Goal: Task Accomplishment & Management: Use online tool/utility

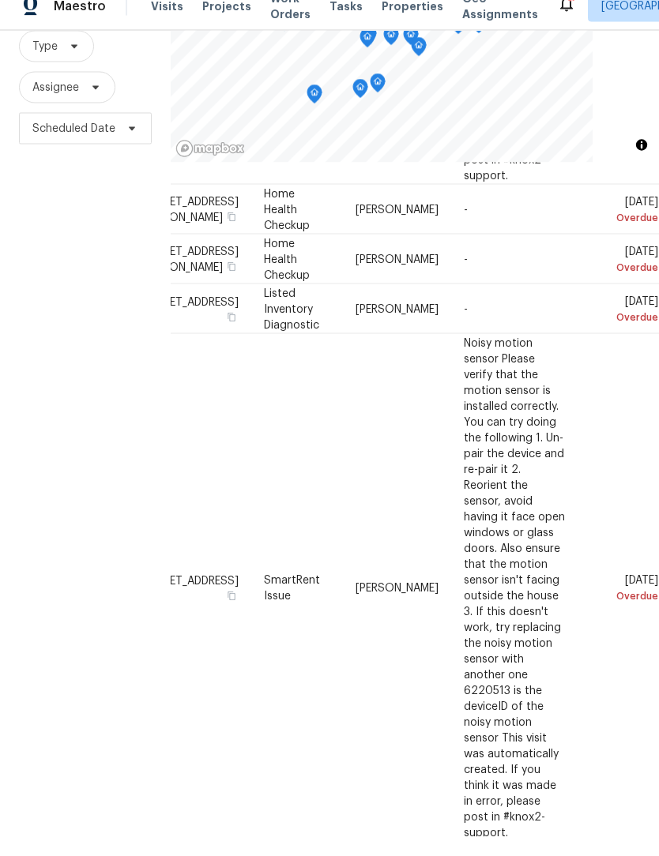
scroll to position [52, 0]
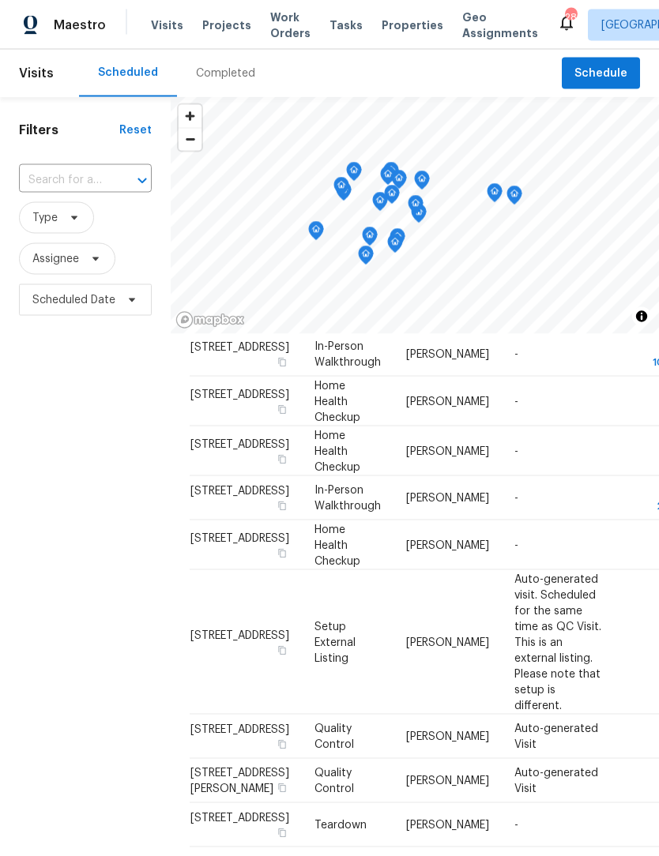
scroll to position [1, 0]
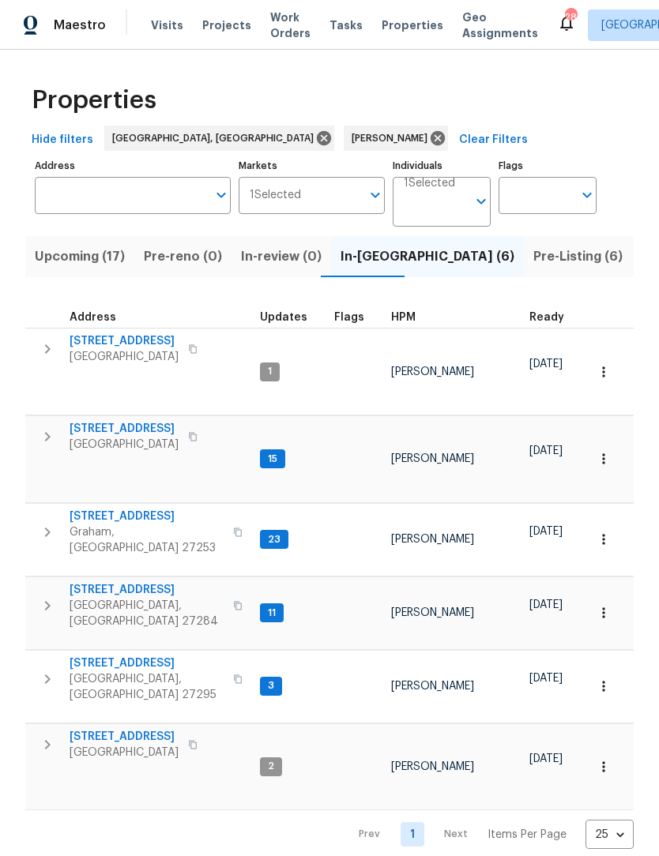
click at [533, 265] on span "Pre-Listing (6)" at bounding box center [577, 257] width 89 height 22
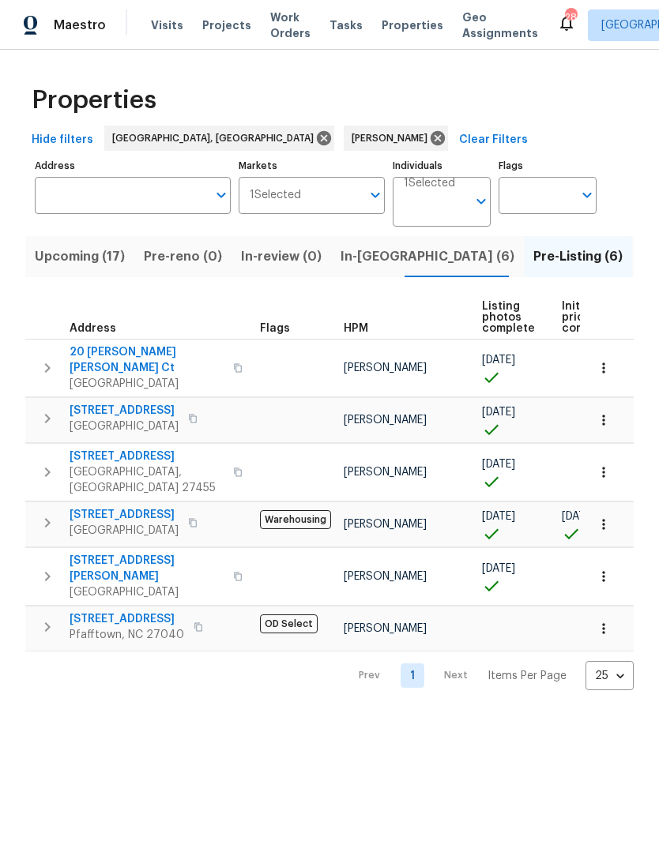
click at [201, 616] on button "button" at bounding box center [198, 627] width 19 height 22
click at [199, 616] on button "button" at bounding box center [198, 627] width 19 height 22
click at [395, 242] on button "In-reno (6)" at bounding box center [427, 256] width 193 height 41
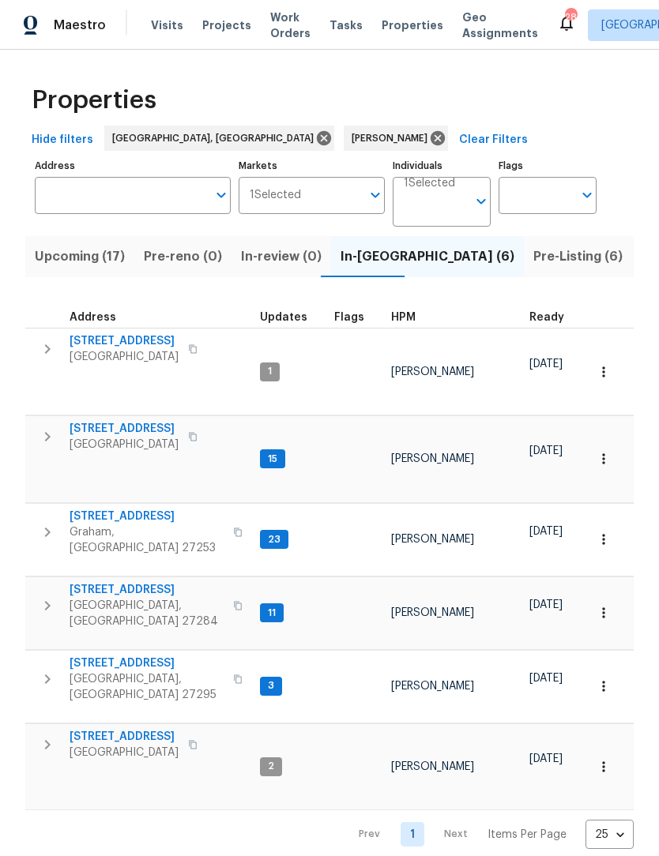
click at [143, 340] on span "[STREET_ADDRESS]" at bounding box center [123, 341] width 109 height 16
click at [197, 349] on icon "button" at bounding box center [192, 348] width 9 height 9
click at [47, 353] on icon "button" at bounding box center [48, 348] width 6 height 9
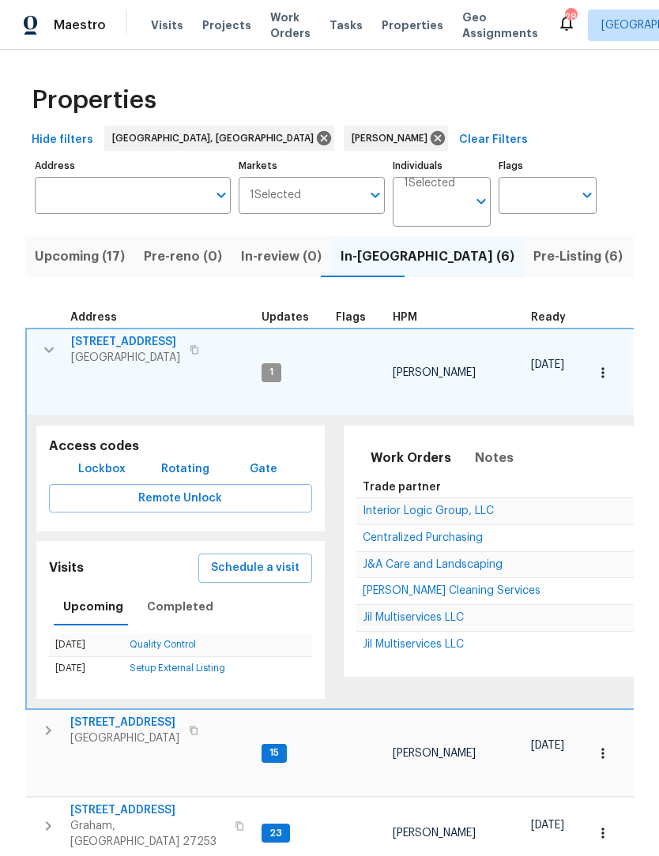
click at [107, 460] on span "Lockbox" at bounding box center [101, 470] width 47 height 20
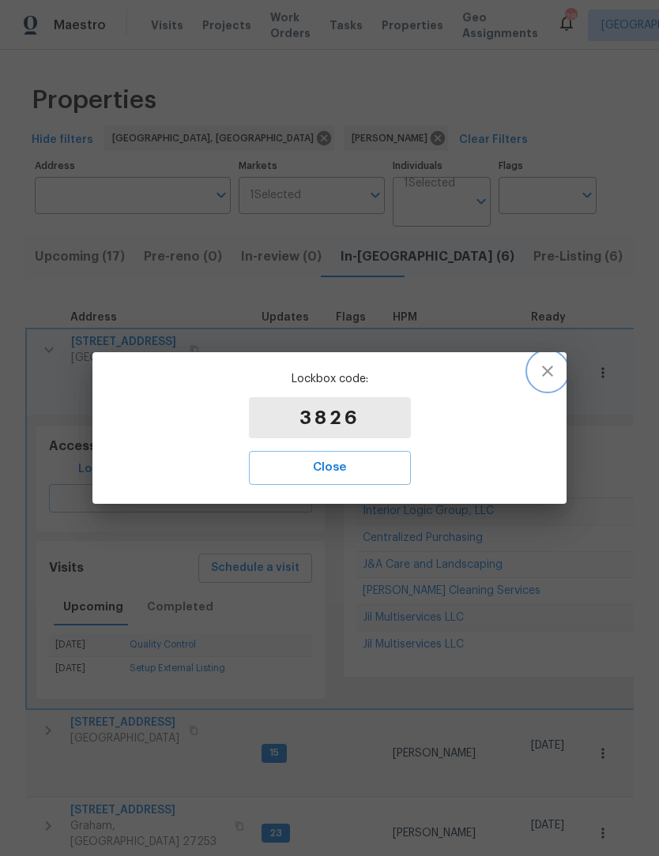
click at [546, 381] on icon "button" at bounding box center [547, 371] width 19 height 19
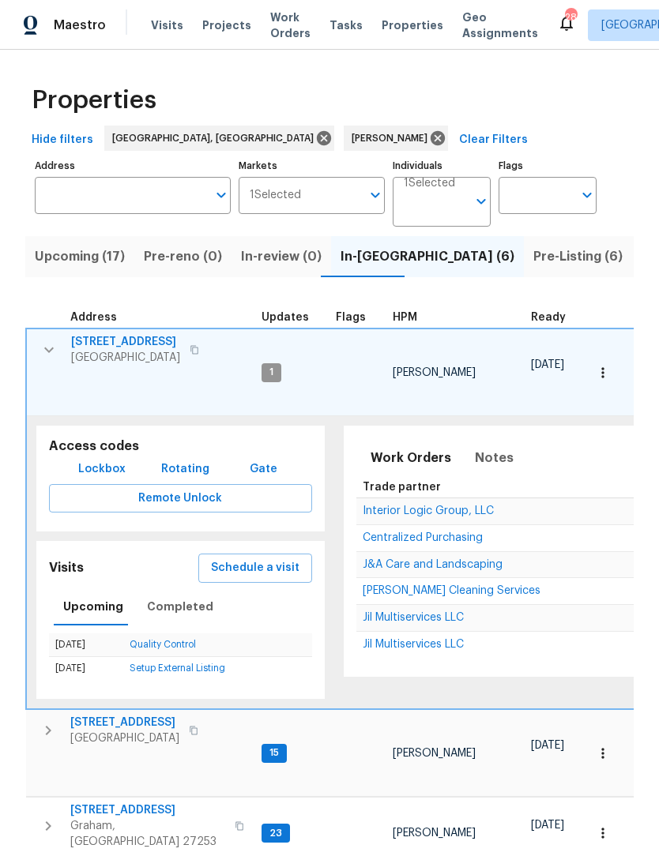
click at [199, 348] on icon "button" at bounding box center [194, 349] width 9 height 9
click at [56, 340] on icon "button" at bounding box center [48, 349] width 19 height 19
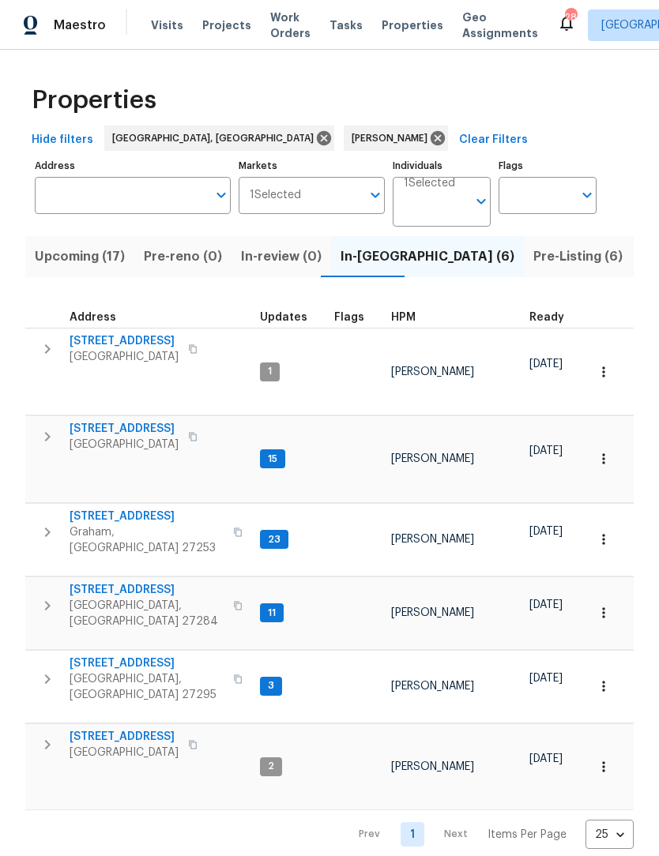
click at [92, 261] on span "Upcoming (17)" at bounding box center [80, 257] width 90 height 22
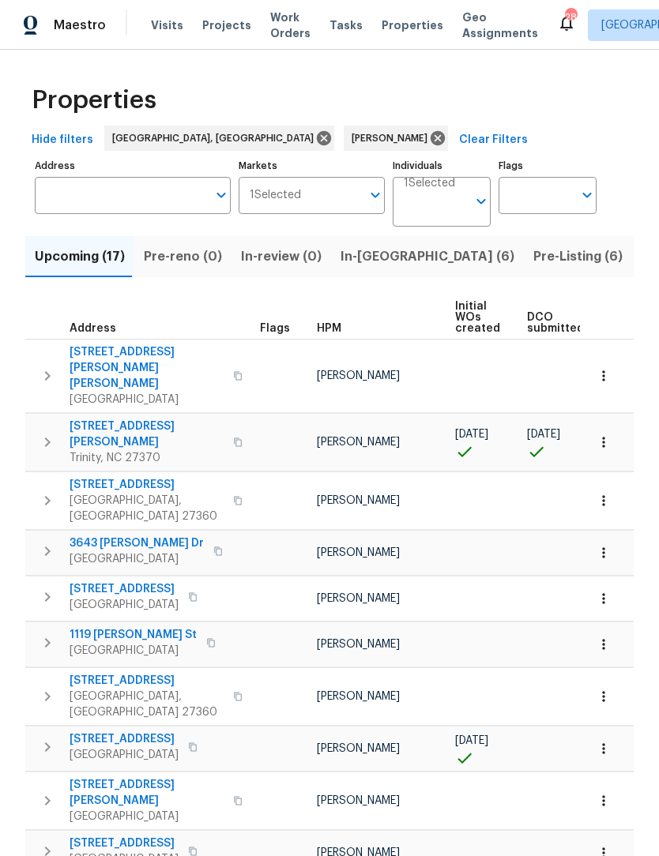
click at [233, 438] on icon "button" at bounding box center [237, 442] width 9 height 9
click at [234, 438] on icon "button" at bounding box center [238, 442] width 8 height 9
click at [47, 433] on icon "button" at bounding box center [47, 442] width 19 height 19
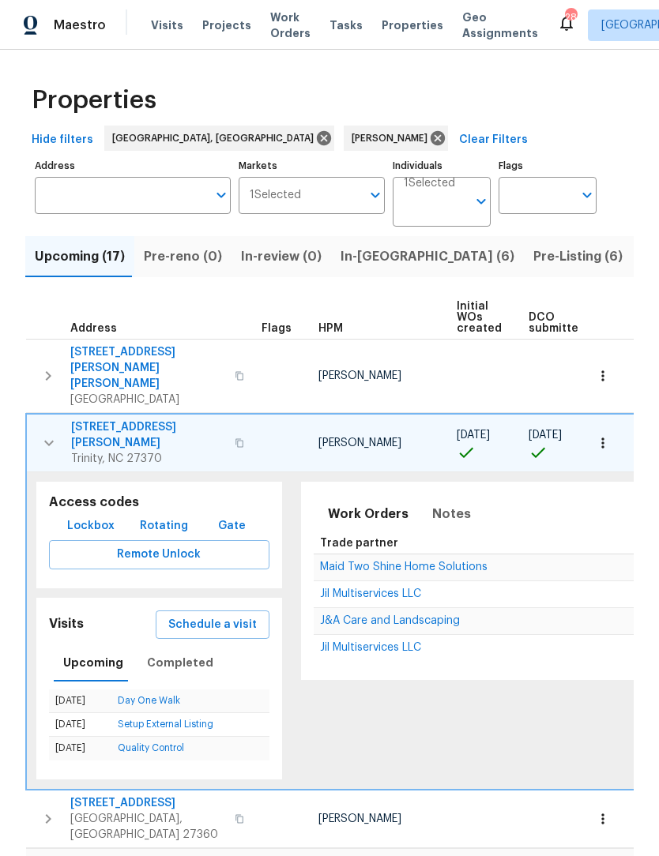
click at [78, 516] on span "Lockbox" at bounding box center [90, 526] width 47 height 20
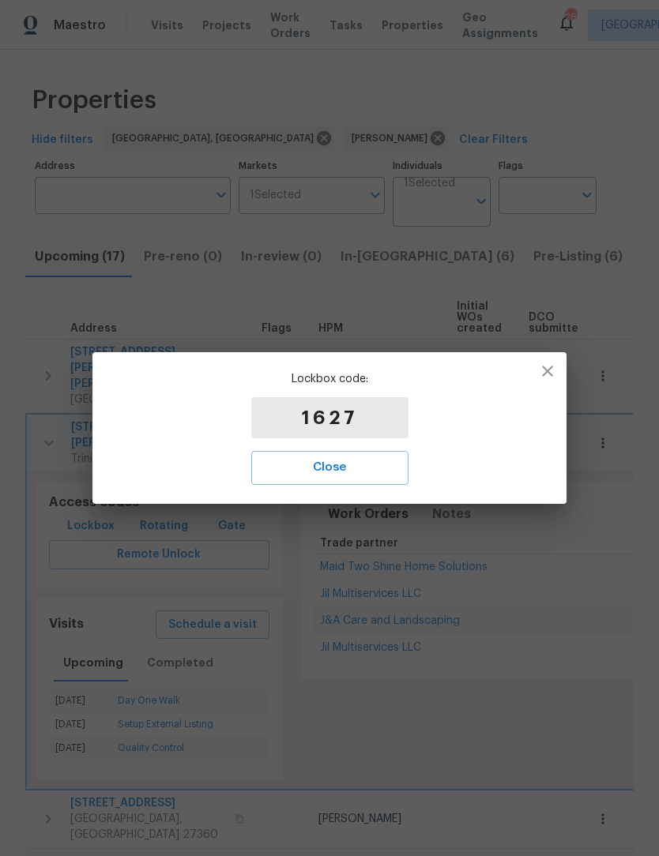
click at [369, 471] on span "Close" at bounding box center [330, 467] width 122 height 21
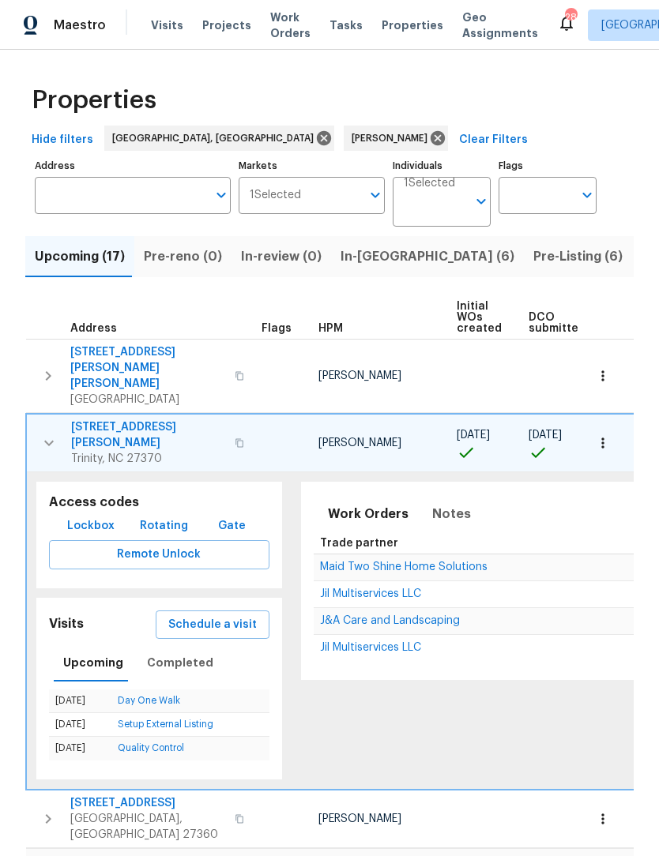
click at [123, 419] on span "2286 Lynn Cir E" at bounding box center [148, 435] width 154 height 32
click at [43, 434] on icon "button" at bounding box center [48, 443] width 19 height 19
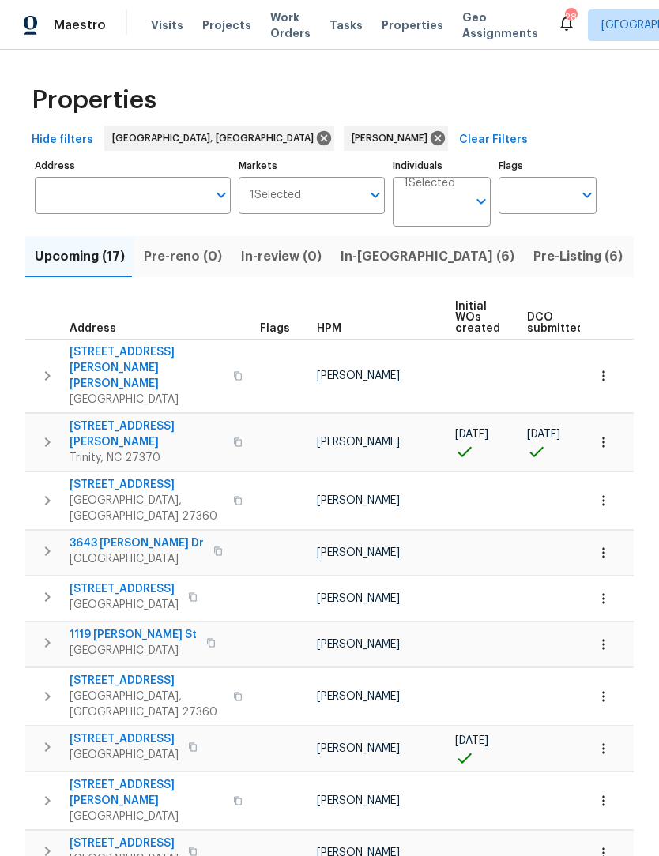
click at [371, 265] on span "In-reno (6)" at bounding box center [427, 257] width 174 height 22
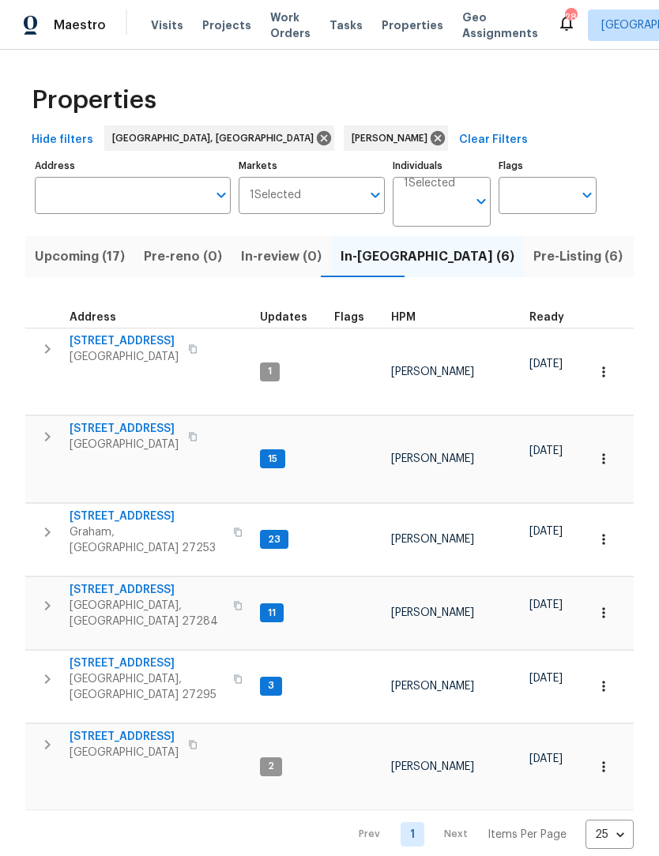
click at [140, 582] on span "150 Roswell Dr" at bounding box center [146, 590] width 154 height 16
click at [145, 655] on span "113 Habersham Ct" at bounding box center [146, 663] width 154 height 16
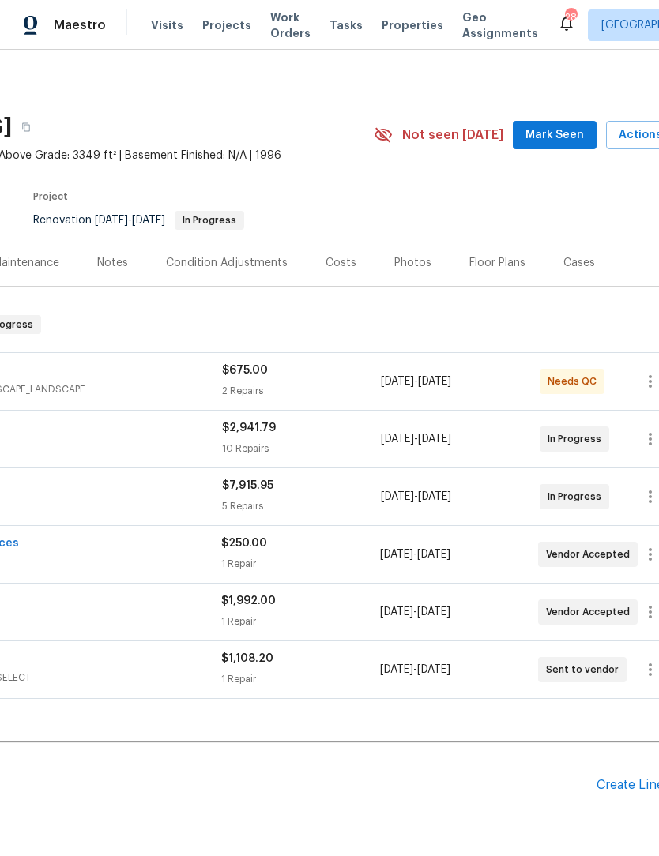
scroll to position [0, 209]
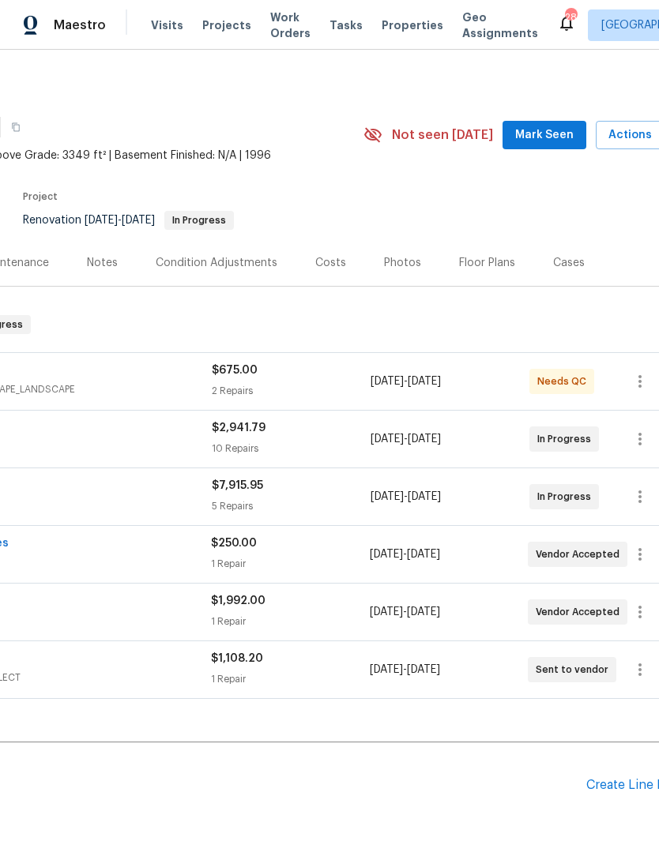
click at [550, 132] on span "Mark Seen" at bounding box center [544, 136] width 58 height 20
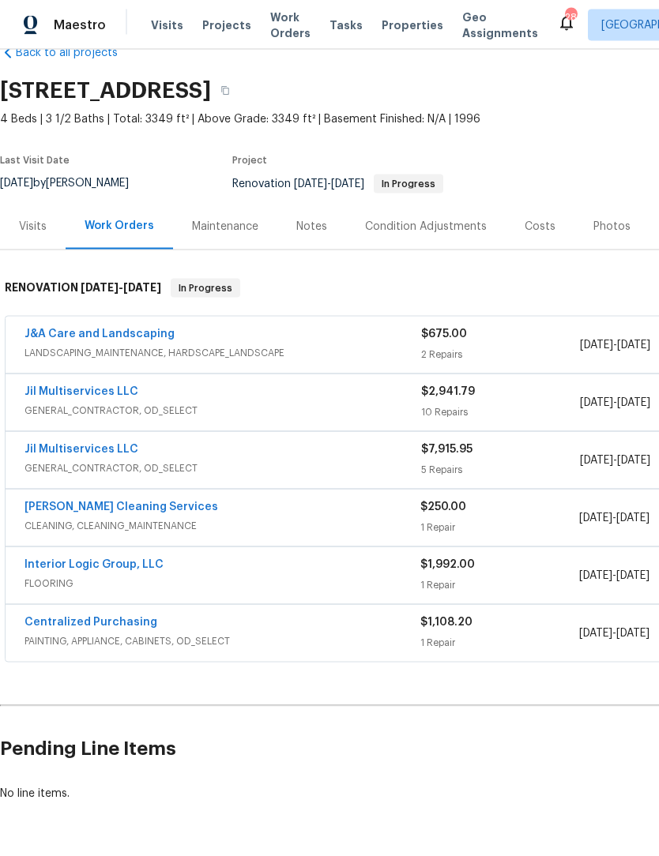
scroll to position [0, 0]
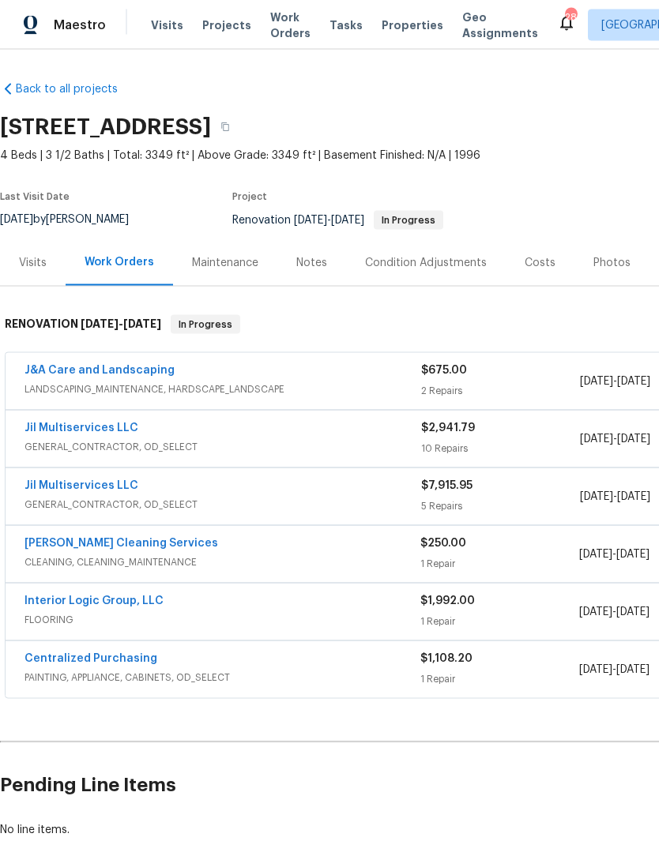
click at [501, 91] on div "Back to all projects 6010 Morganshire Dr, Summerfield, NC 27358 4 Beds | 3 1/2 …" at bounding box center [446, 460] width 892 height 782
click at [511, 85] on div "Back to all projects 6010 Morganshire Dr, Summerfield, NC 27358 4 Beds | 3 1/2 …" at bounding box center [446, 460] width 892 height 782
click at [511, 86] on div "Back to all projects 6010 Morganshire Dr, Summerfield, NC 27358 4 Beds | 3 1/2 …" at bounding box center [446, 460] width 892 height 782
click at [510, 85] on div "Back to all projects 6010 Morganshire Dr, Summerfield, NC 27358 4 Beds | 3 1/2 …" at bounding box center [446, 460] width 892 height 782
click at [507, 84] on div "Back to all projects 6010 Morganshire Dr, Summerfield, NC 27358 4 Beds | 3 1/2 …" at bounding box center [446, 460] width 892 height 782
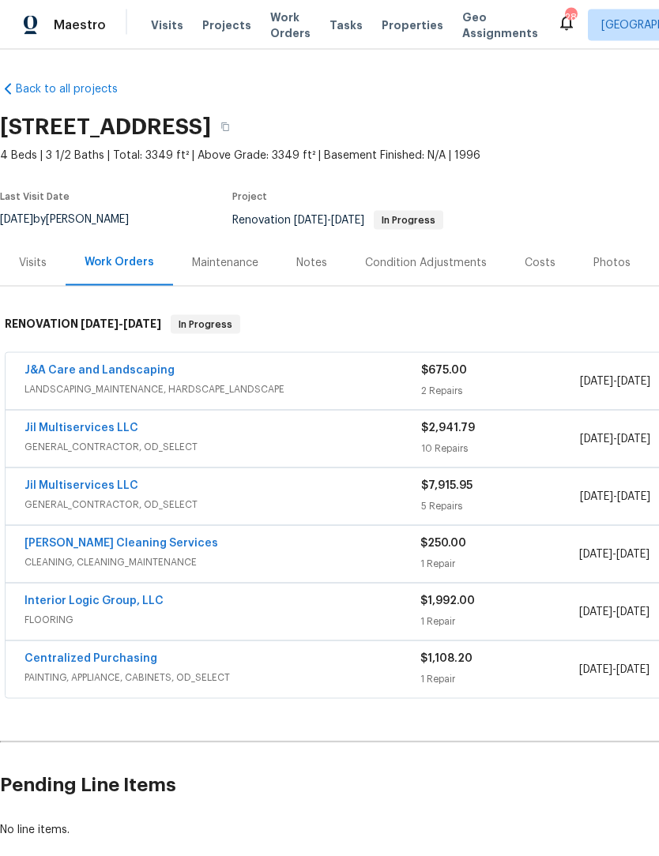
click at [506, 84] on div "Back to all projects 6010 Morganshire Dr, Summerfield, NC 27358 4 Beds | 3 1/2 …" at bounding box center [446, 460] width 892 height 782
click at [515, 85] on div "Back to all projects 6010 Morganshire Dr, Summerfield, NC 27358 4 Beds | 3 1/2 …" at bounding box center [446, 460] width 892 height 782
click at [514, 85] on div "Back to all projects 6010 Morganshire Dr, Summerfield, NC 27358 4 Beds | 3 1/2 …" at bounding box center [446, 460] width 892 height 782
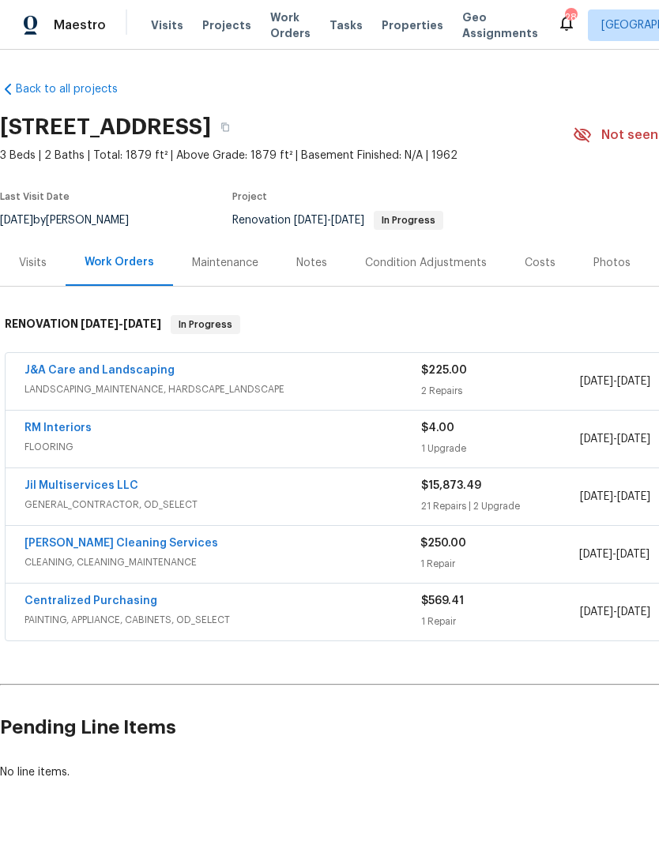
click at [314, 273] on div "Notes" at bounding box center [311, 262] width 69 height 47
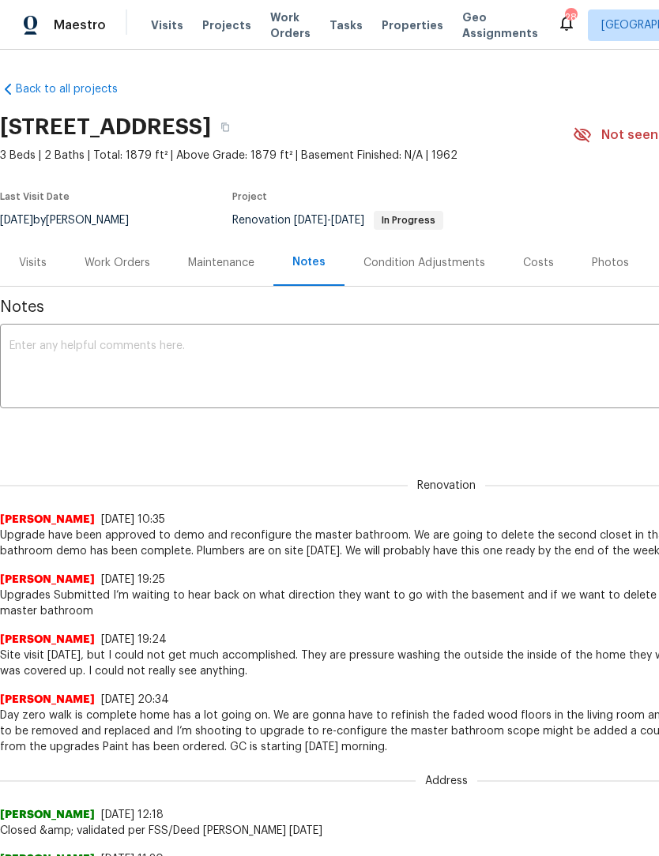
click at [84, 375] on textarea at bounding box center [445, 367] width 873 height 55
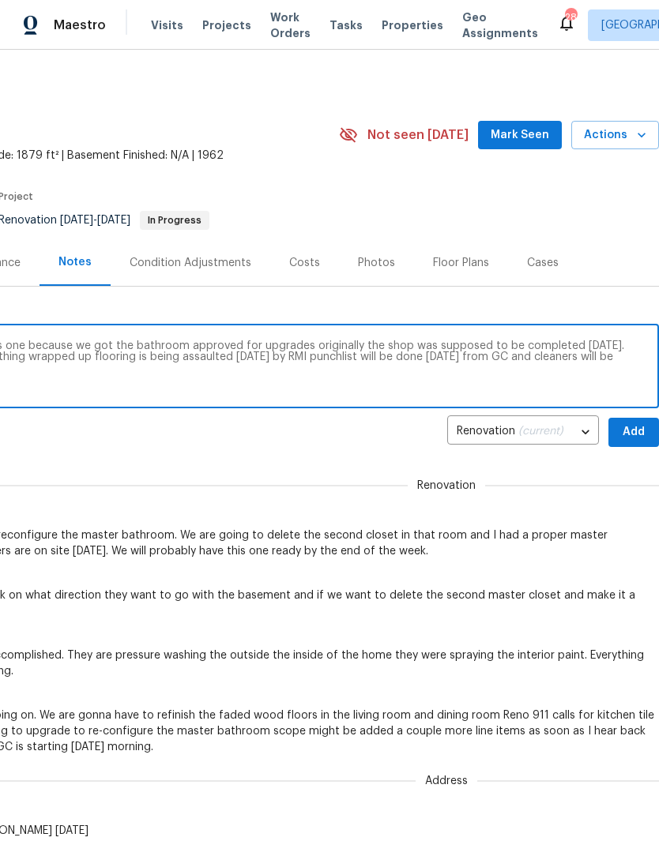
scroll to position [0, 234]
type textarea "So we have to push back to clean it on this one because we got the bathroom app…"
click at [531, 146] on button "Mark Seen" at bounding box center [520, 135] width 84 height 29
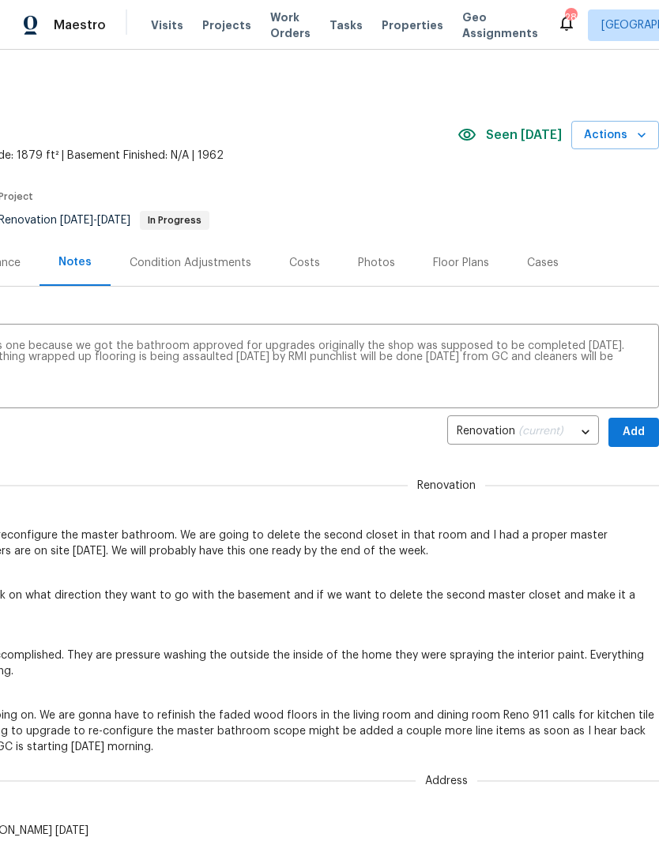
click at [531, 130] on span "Seen [DATE]" at bounding box center [524, 135] width 76 height 16
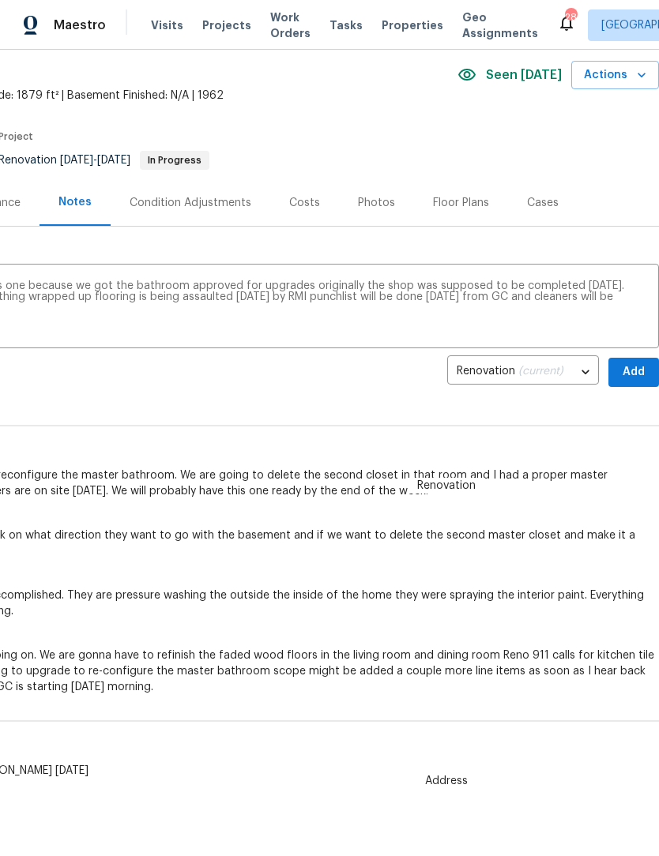
scroll to position [61, 234]
click at [640, 364] on span "Add" at bounding box center [633, 372] width 25 height 20
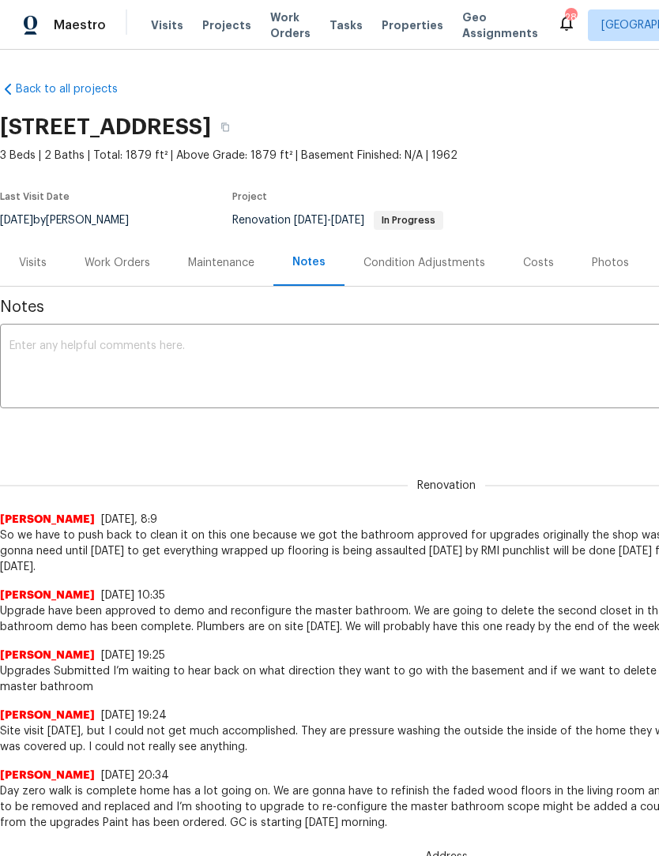
scroll to position [0, 0]
click at [122, 265] on div "Work Orders" at bounding box center [118, 263] width 66 height 16
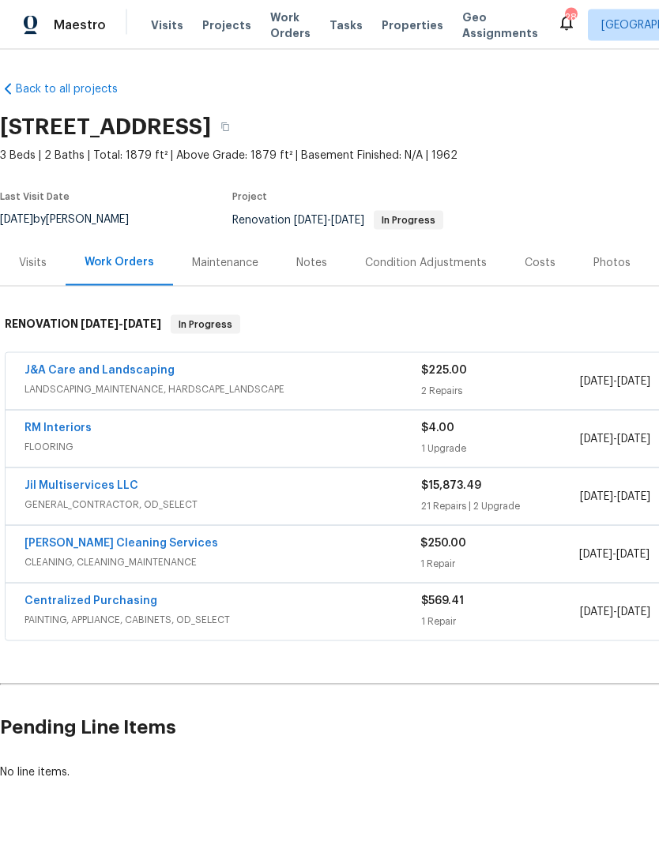
scroll to position [17, 0]
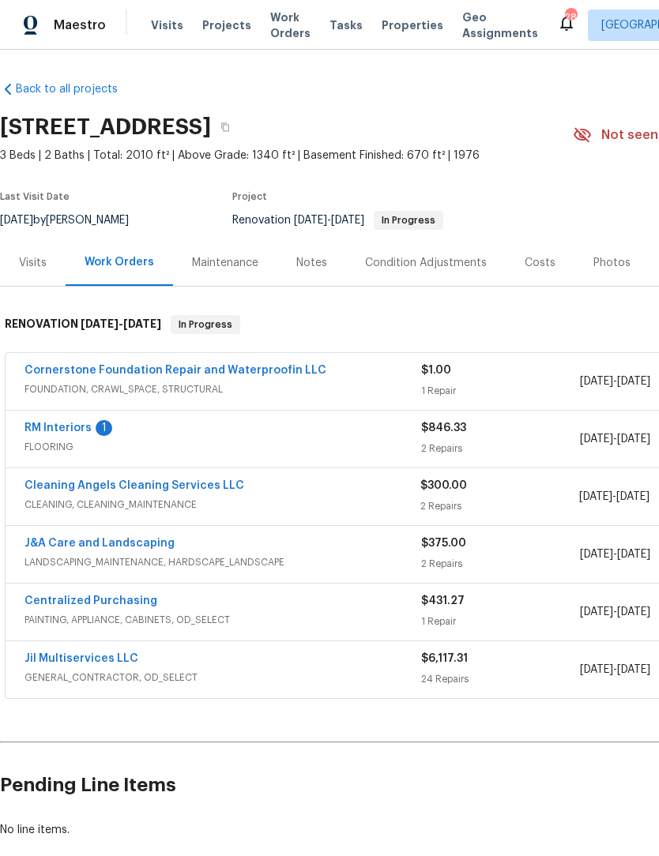
click at [311, 269] on div "Notes" at bounding box center [311, 263] width 31 height 16
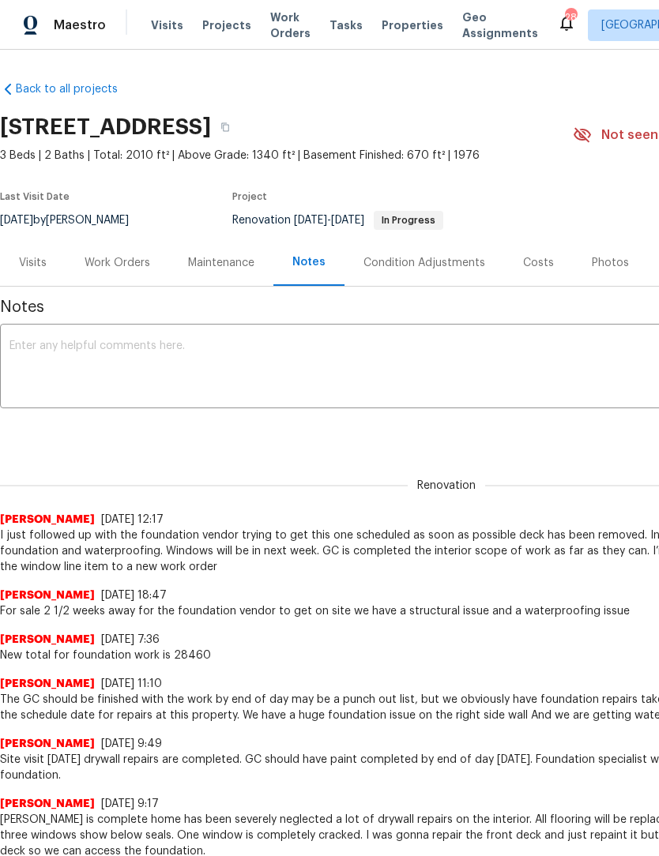
click at [78, 368] on textarea at bounding box center [445, 367] width 873 height 55
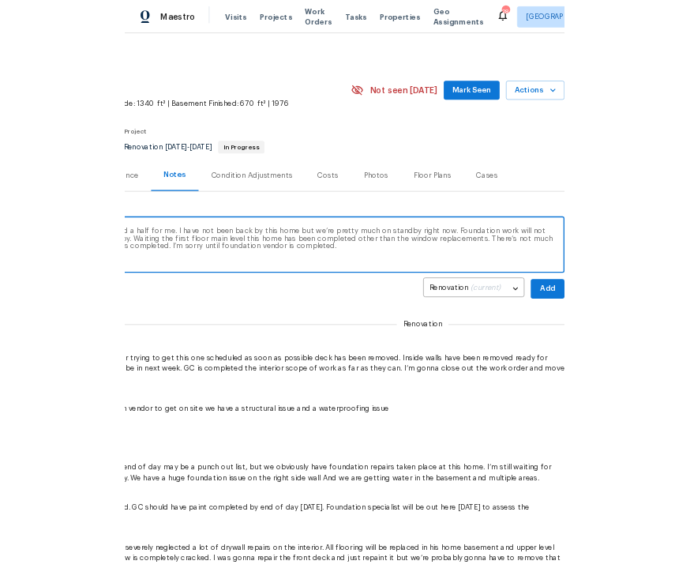
scroll to position [0, 234]
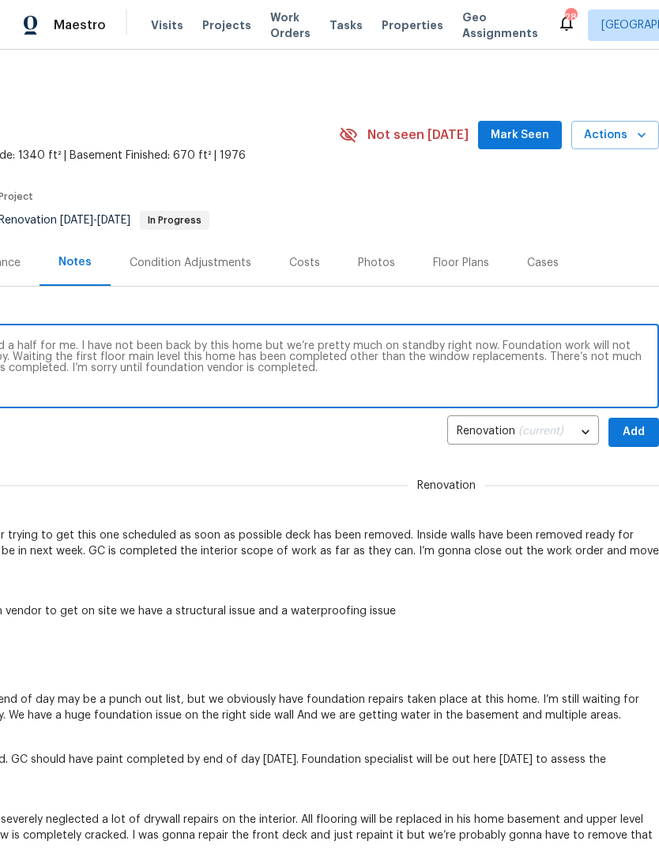
type textarea "It’s been extremely busy this past week and a half for me. I have not been back…"
click at [632, 430] on span "Add" at bounding box center [633, 433] width 25 height 20
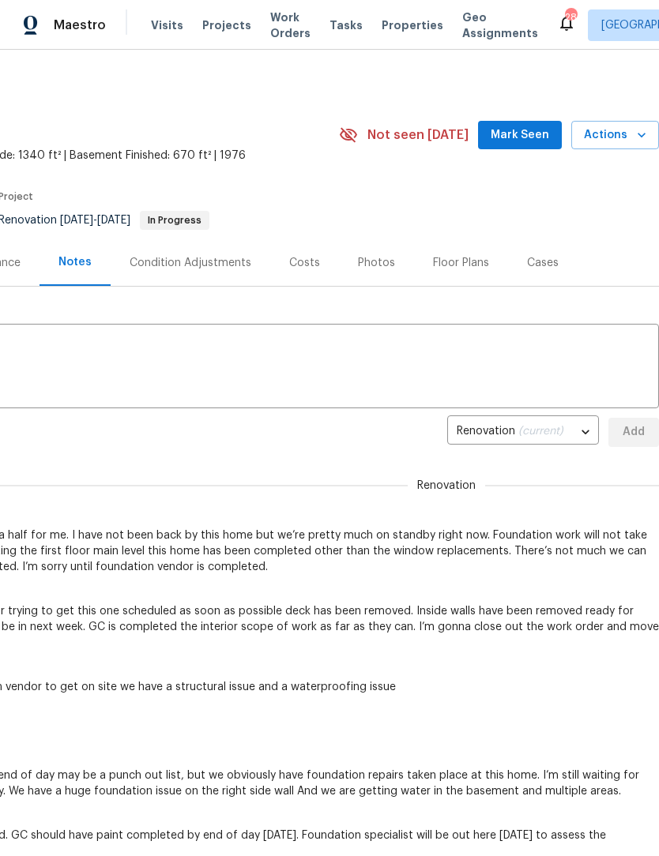
click at [532, 133] on span "Mark Seen" at bounding box center [519, 136] width 58 height 20
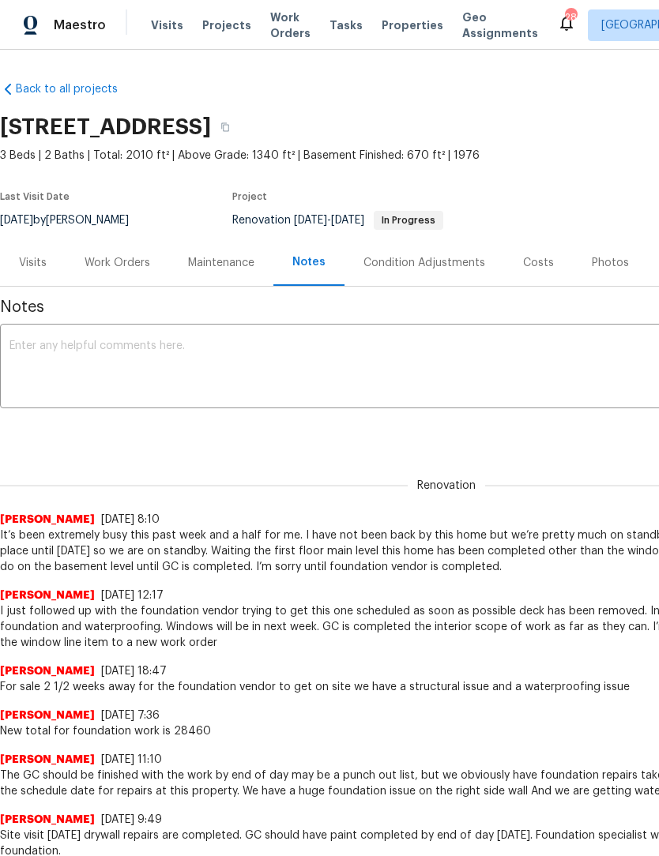
scroll to position [0, 0]
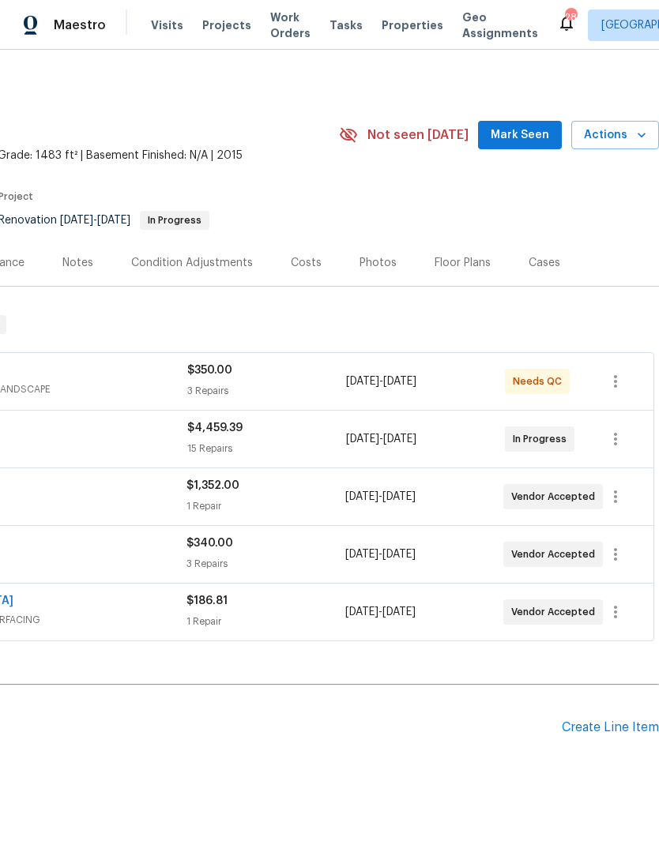
scroll to position [0, 234]
click at [527, 145] on button "Mark Seen" at bounding box center [520, 135] width 84 height 29
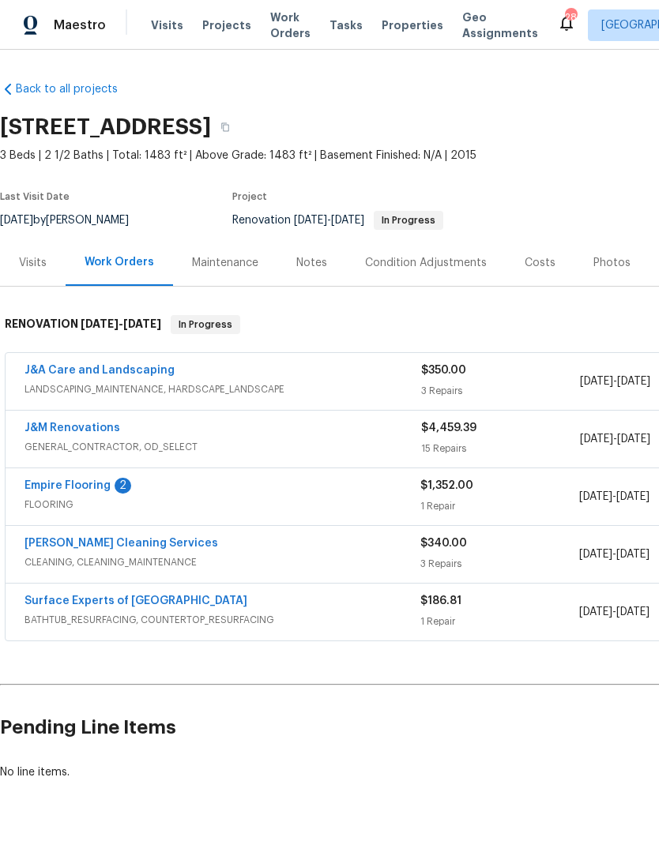
scroll to position [0, 0]
click at [314, 268] on div "Notes" at bounding box center [311, 263] width 31 height 16
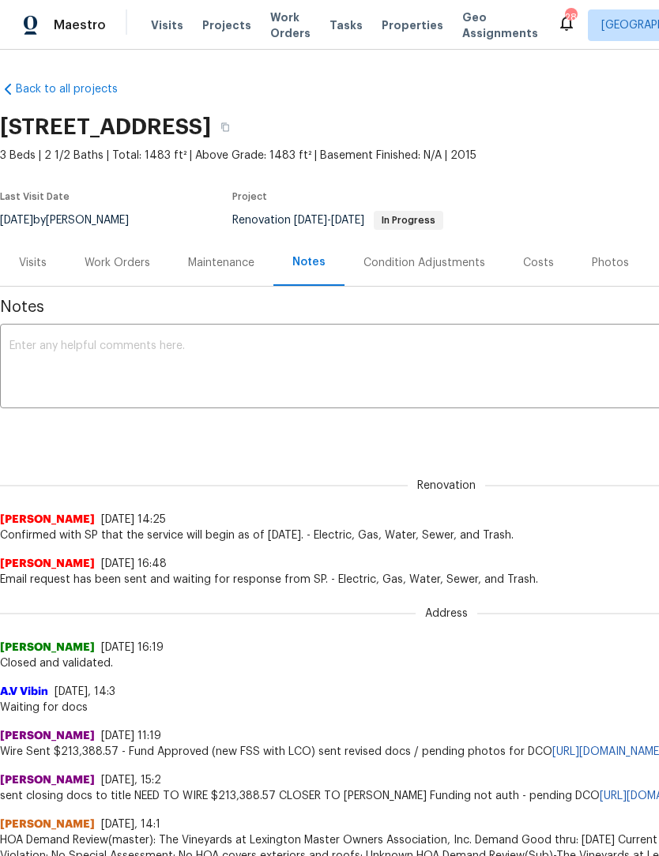
click at [54, 347] on textarea at bounding box center [445, 367] width 873 height 55
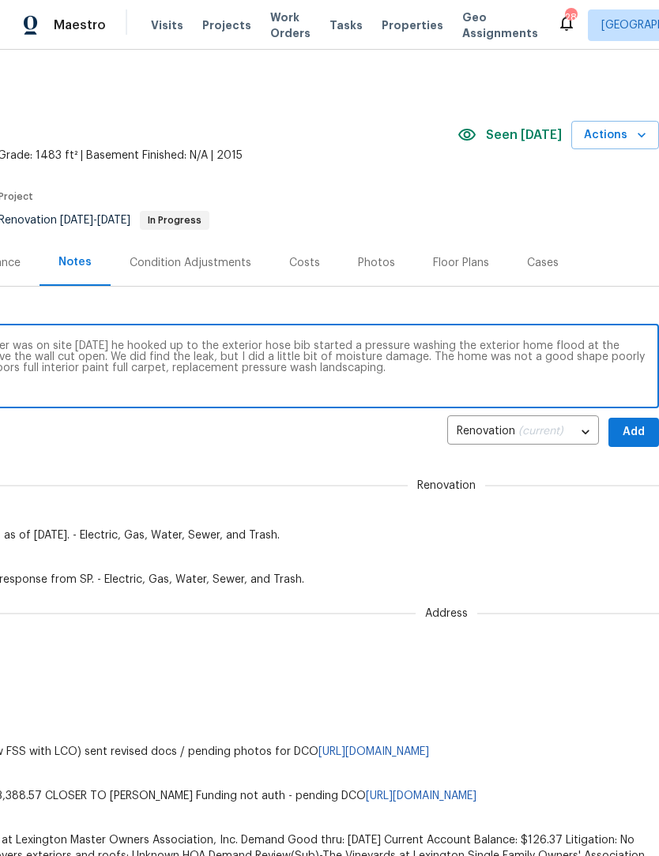
scroll to position [0, 234]
type textarea "Uncover a problem with the pressure washer was on site [DATE] he hooked up to t…"
click at [633, 430] on span "Add" at bounding box center [633, 433] width 25 height 20
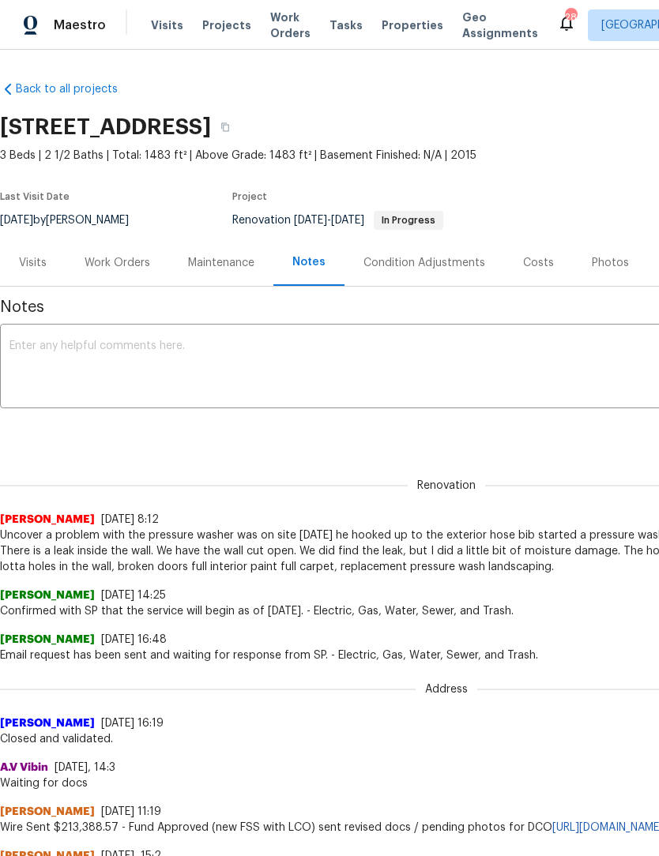
scroll to position [0, 0]
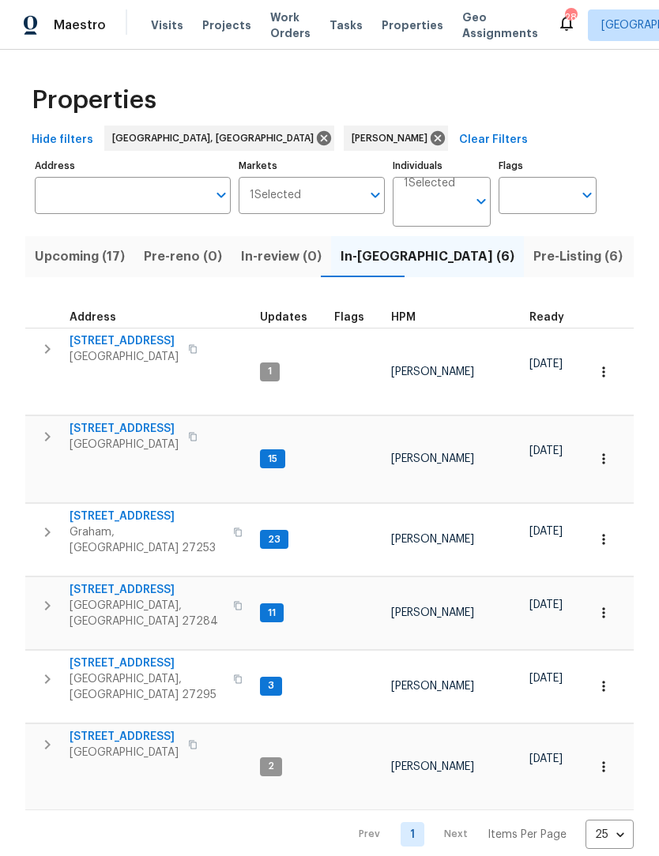
click at [85, 671] on span "[GEOGRAPHIC_DATA], [GEOGRAPHIC_DATA] 27295" at bounding box center [146, 687] width 154 height 32
click at [121, 582] on span "[STREET_ADDRESS]" at bounding box center [146, 590] width 154 height 16
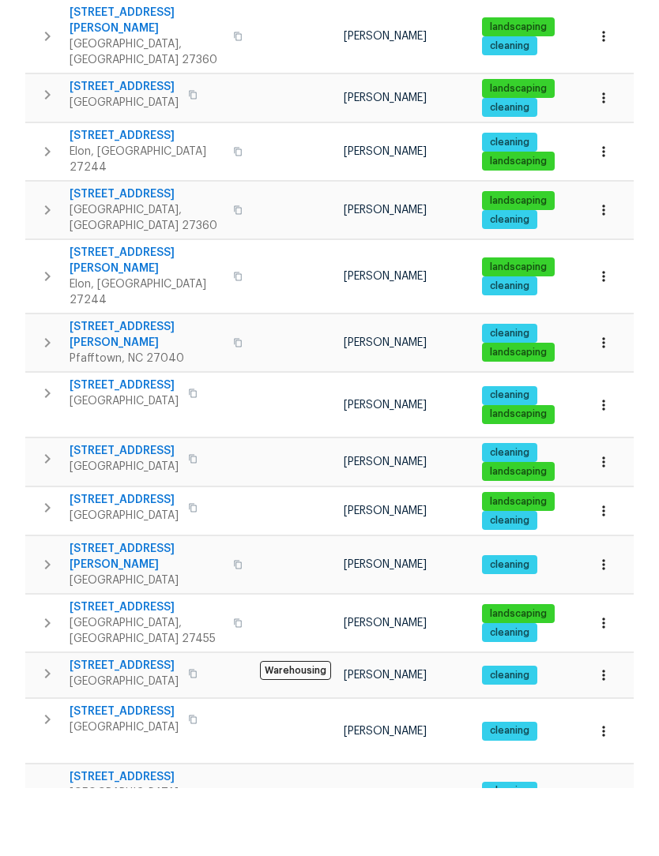
scroll to position [52, 0]
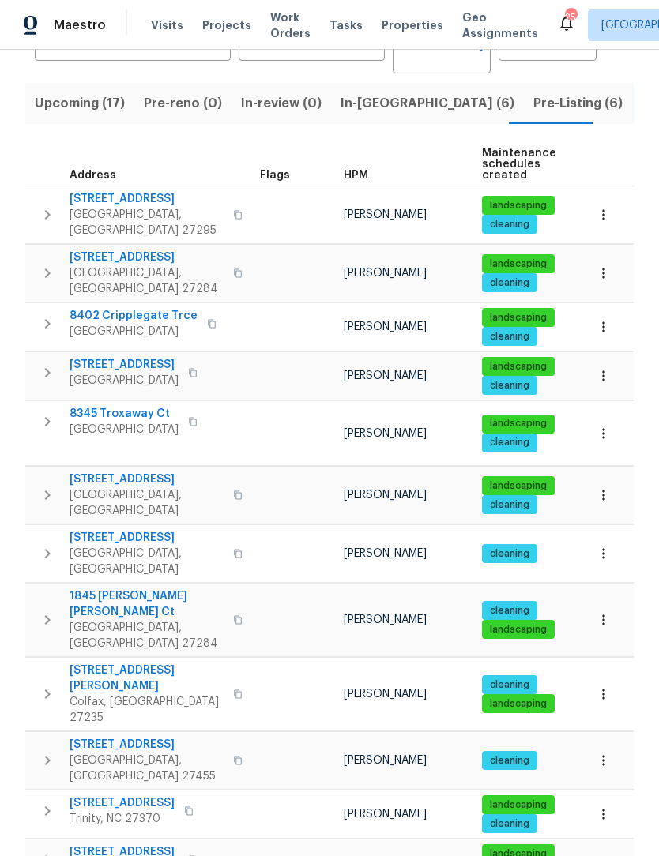
scroll to position [154, 0]
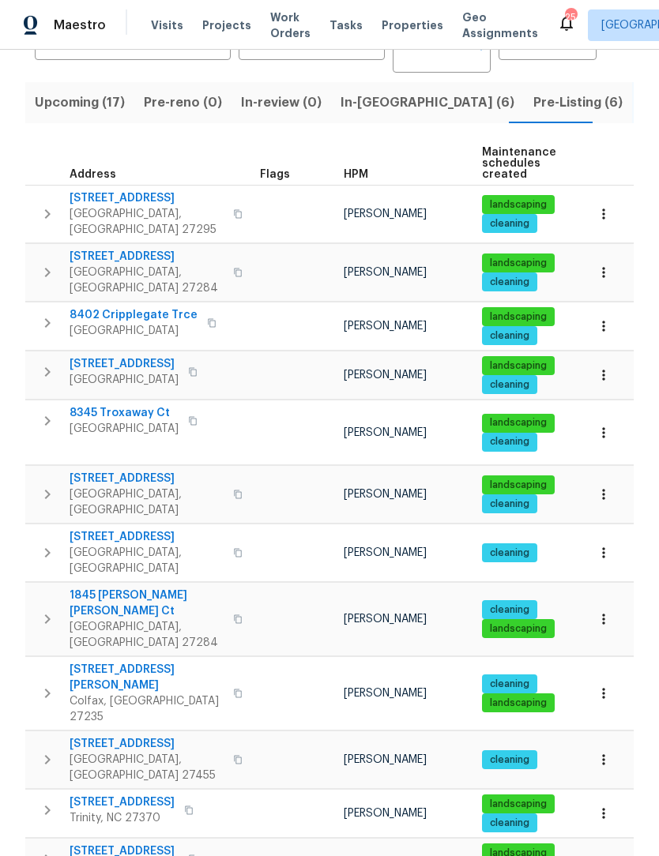
click at [594, 742] on button "button" at bounding box center [603, 759] width 35 height 35
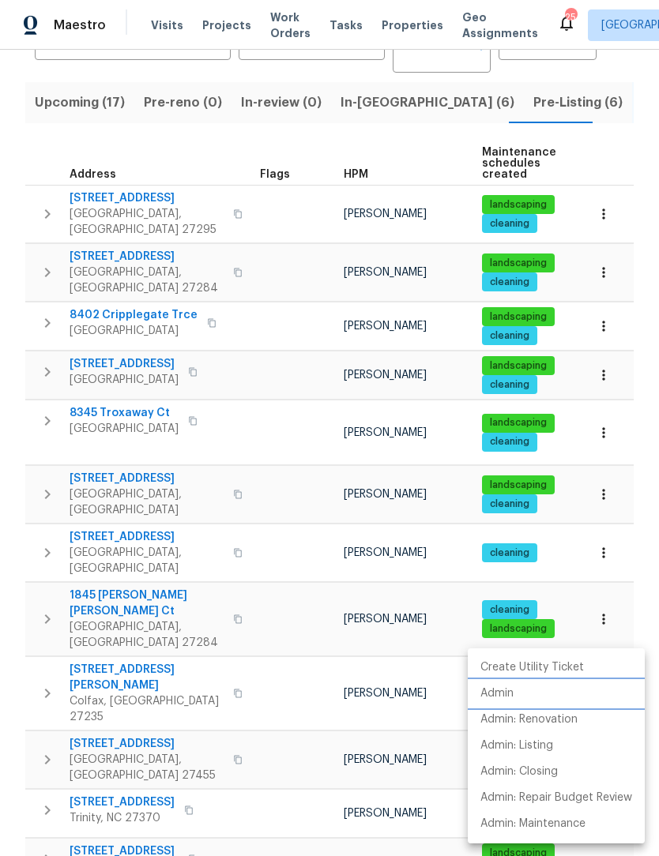
click at [512, 695] on p "Admin" at bounding box center [496, 693] width 33 height 17
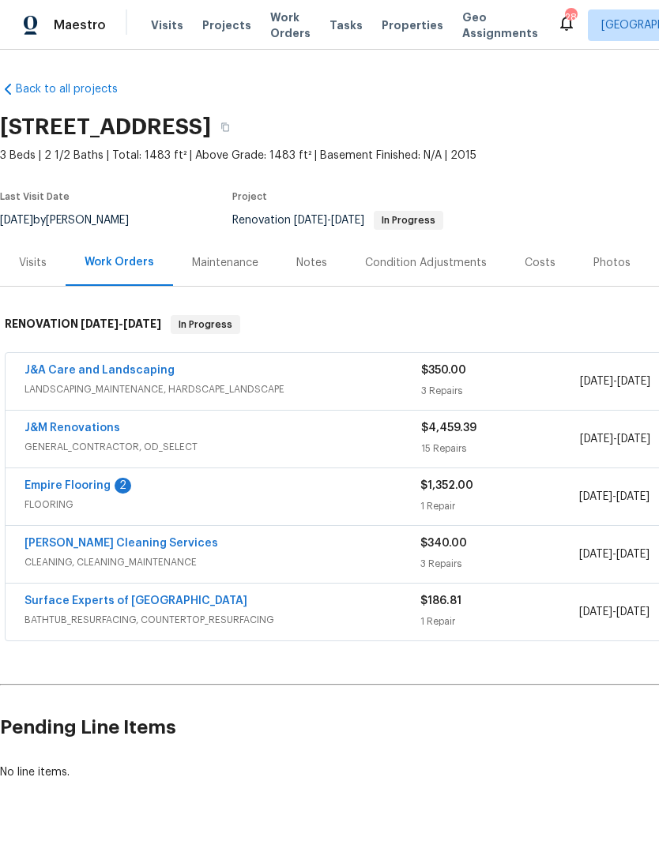
click at [92, 490] on link "Empire Flooring" at bounding box center [67, 485] width 86 height 11
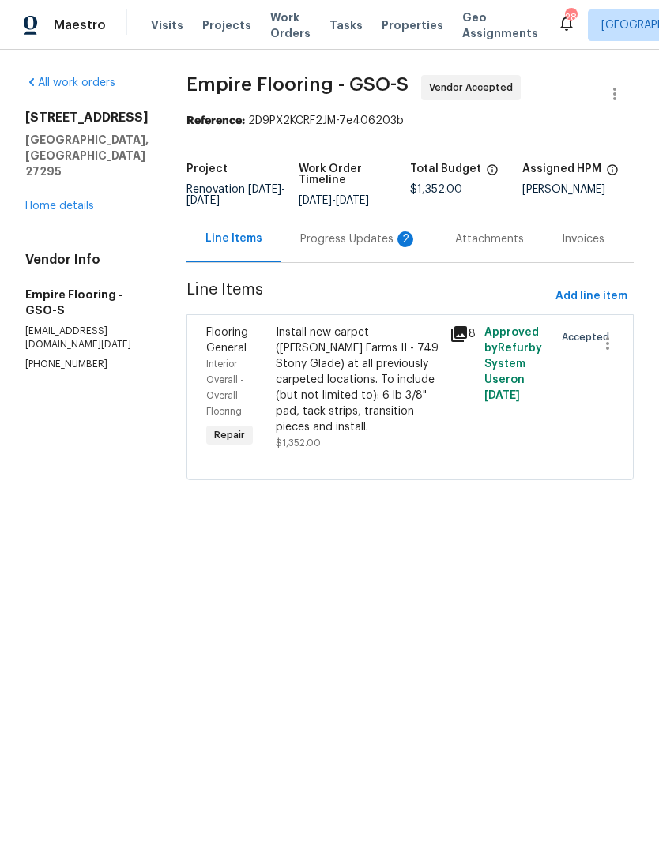
click at [346, 247] on div "Progress Updates 2" at bounding box center [358, 239] width 117 height 16
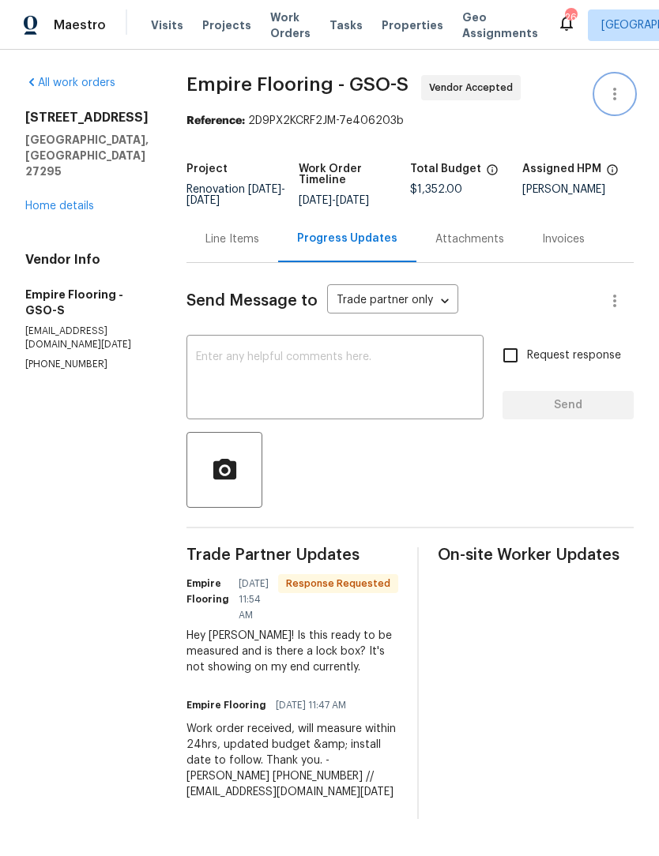
click at [616, 104] on button "button" at bounding box center [614, 94] width 38 height 38
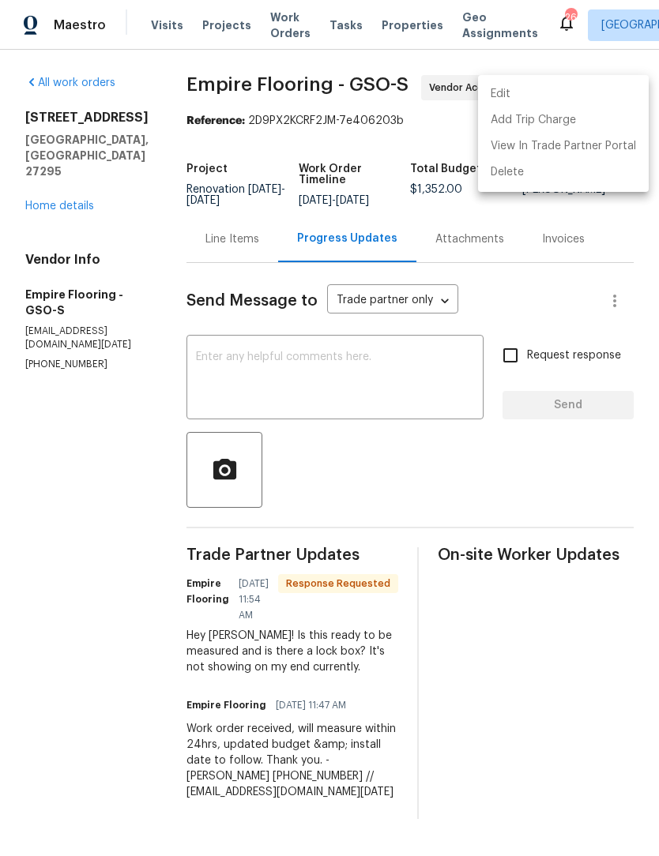
click at [539, 103] on li "Edit" at bounding box center [563, 94] width 171 height 26
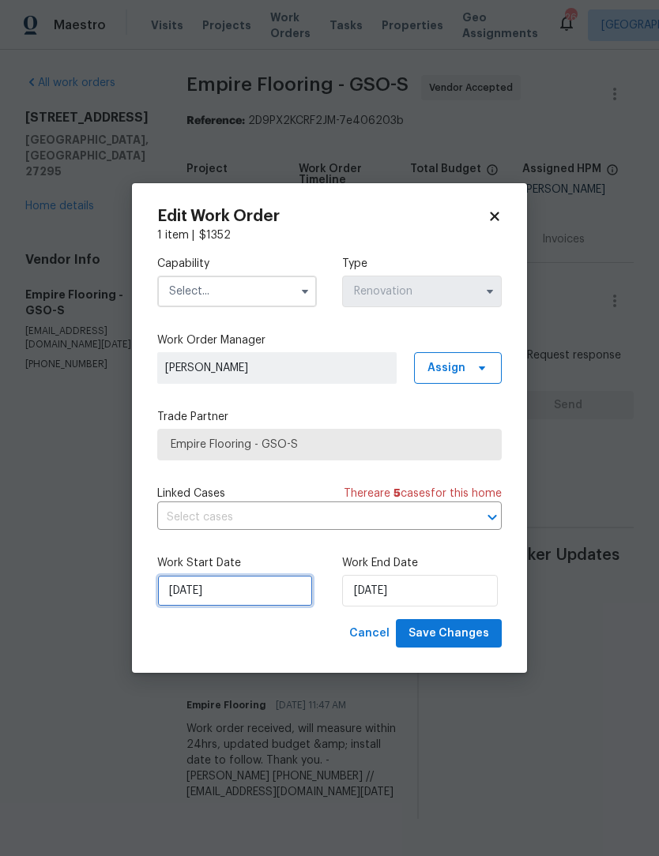
click at [246, 593] on input "[DATE]" at bounding box center [235, 591] width 156 height 32
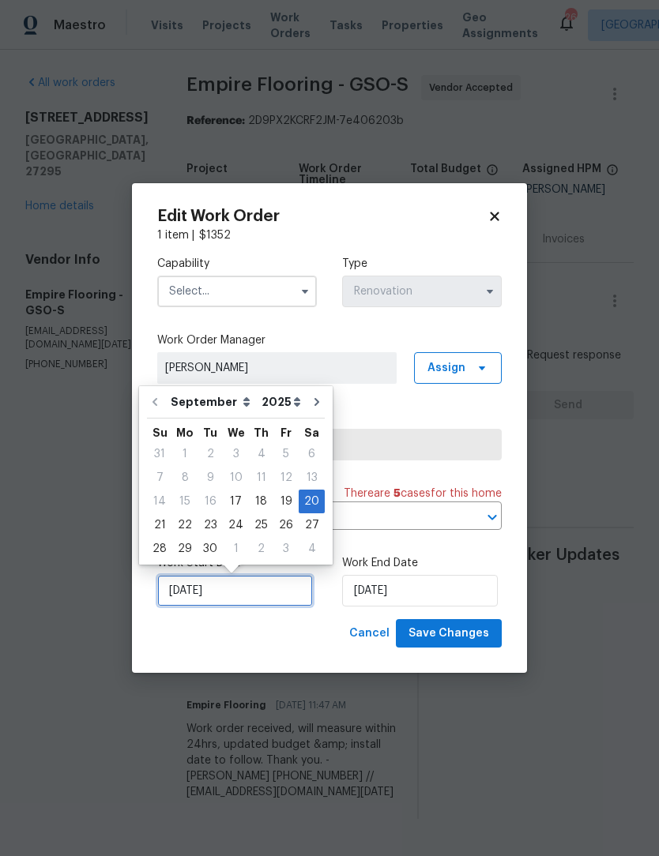
scroll to position [4, 0]
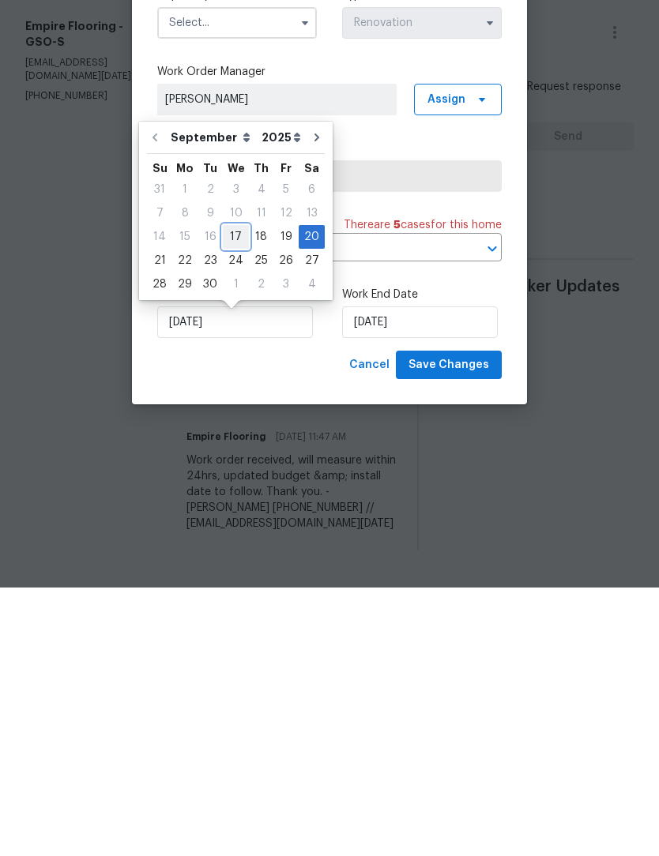
click at [234, 494] on div "17" at bounding box center [236, 505] width 26 height 22
type input "[DATE]"
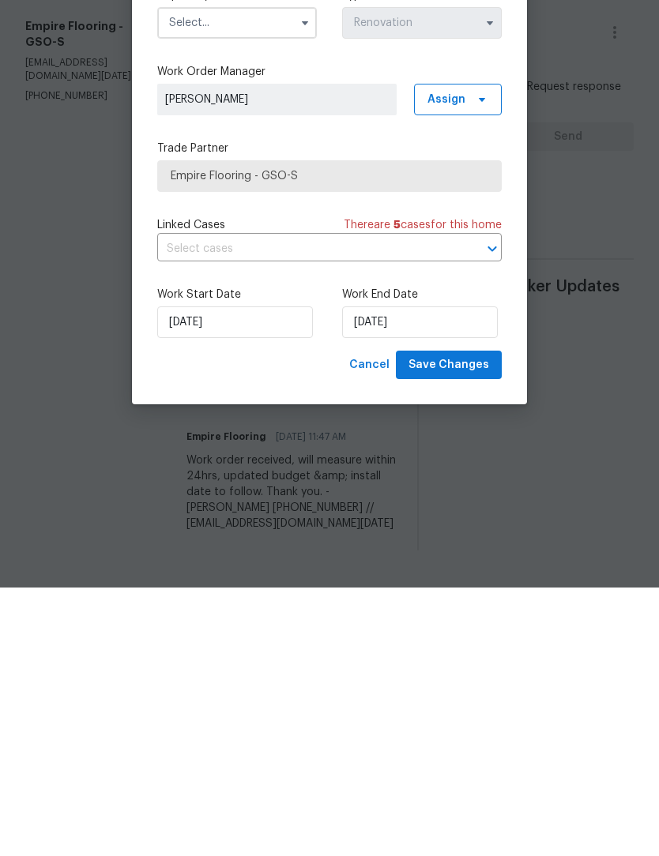
scroll to position [3, 0]
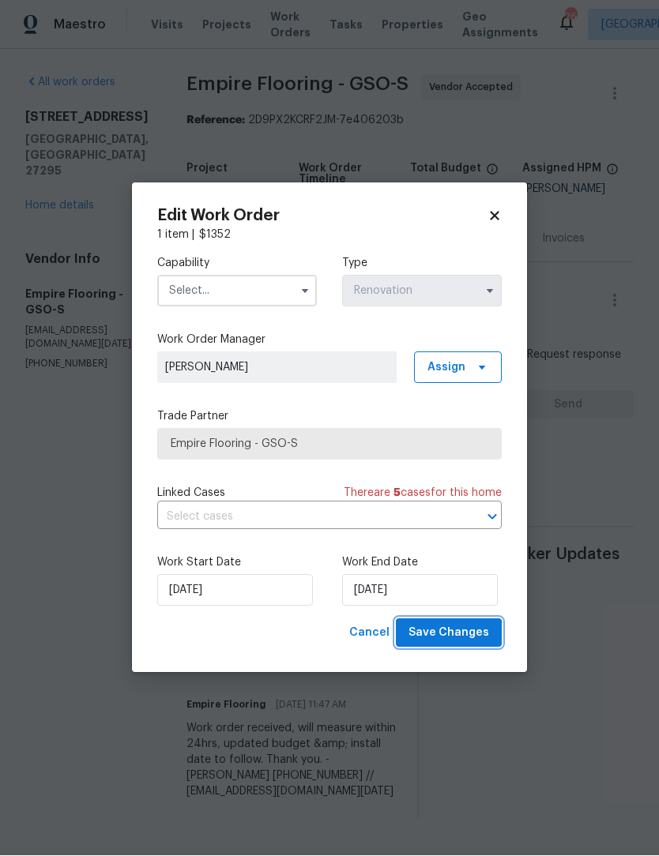
click at [463, 633] on span "Save Changes" at bounding box center [448, 634] width 81 height 20
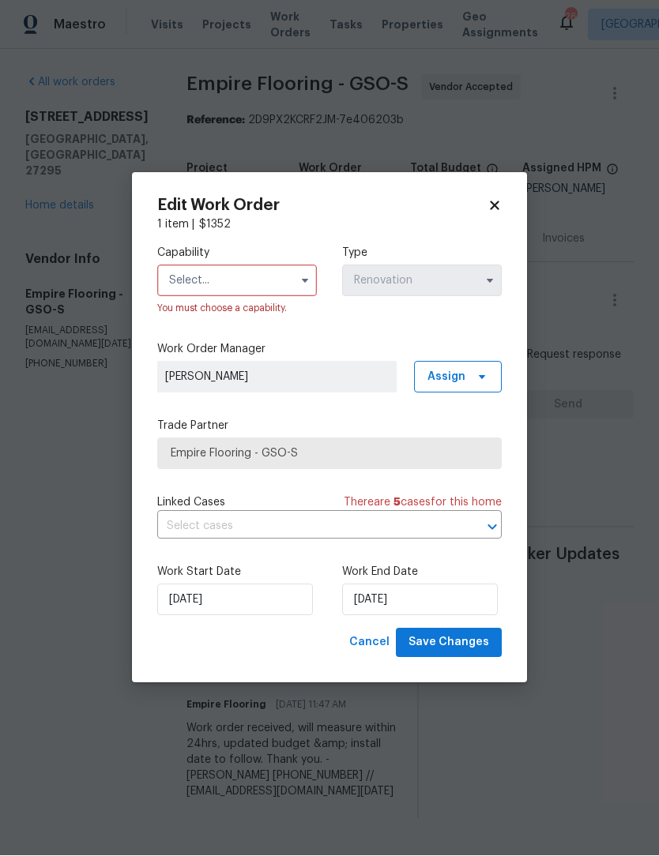
click at [245, 292] on input "text" at bounding box center [237, 281] width 160 height 32
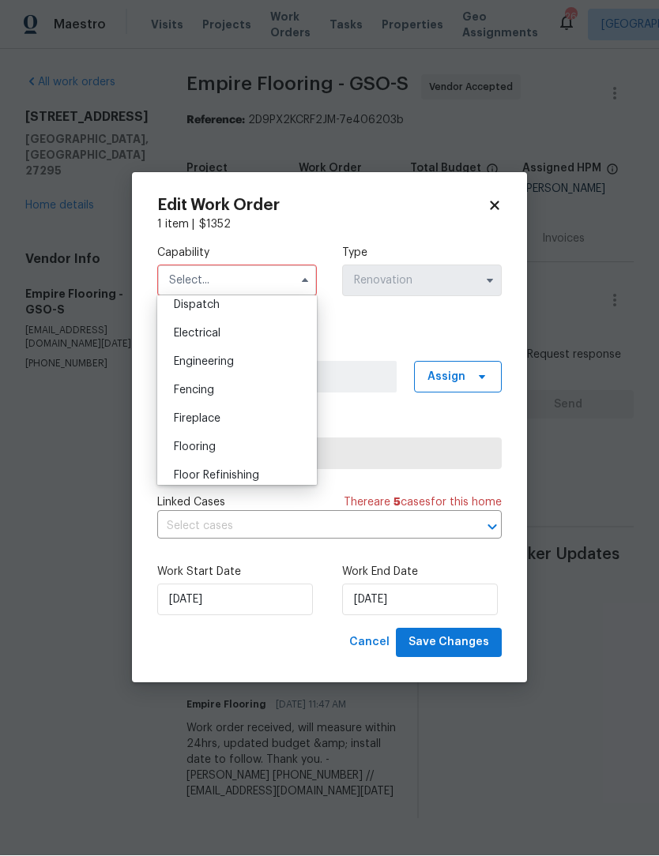
scroll to position [496, 0]
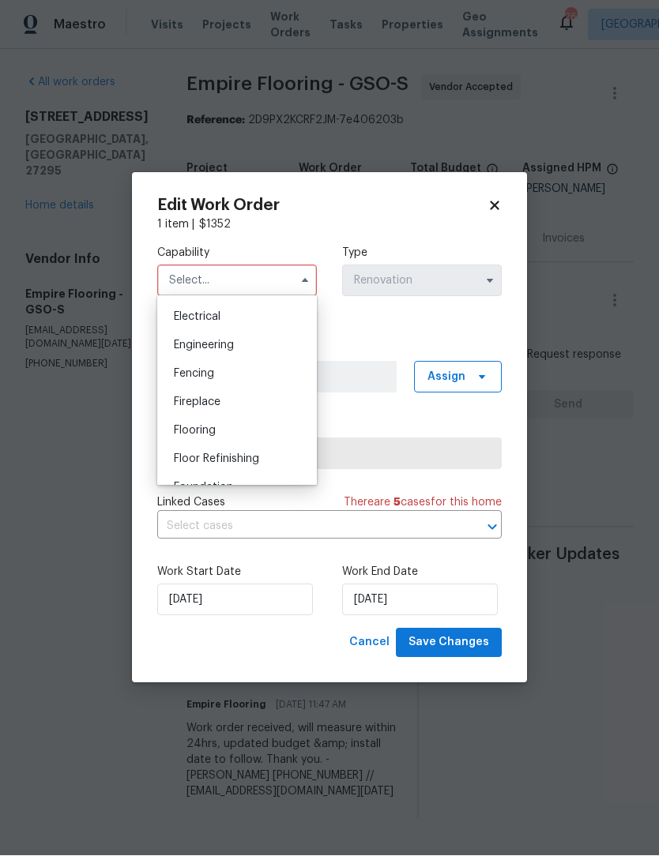
click at [213, 429] on span "Flooring" at bounding box center [195, 431] width 42 height 11
type input "Flooring"
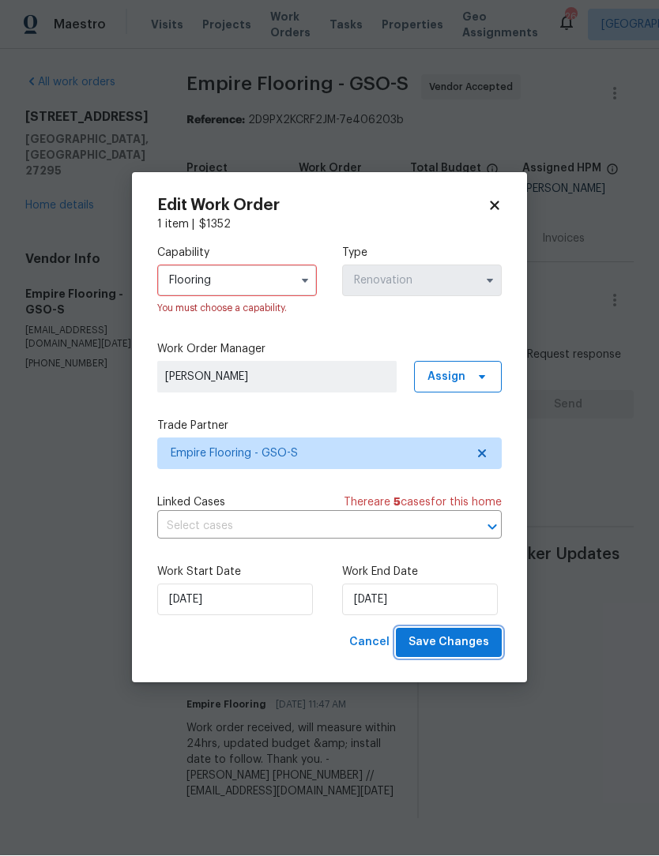
click at [479, 648] on span "Save Changes" at bounding box center [448, 643] width 81 height 20
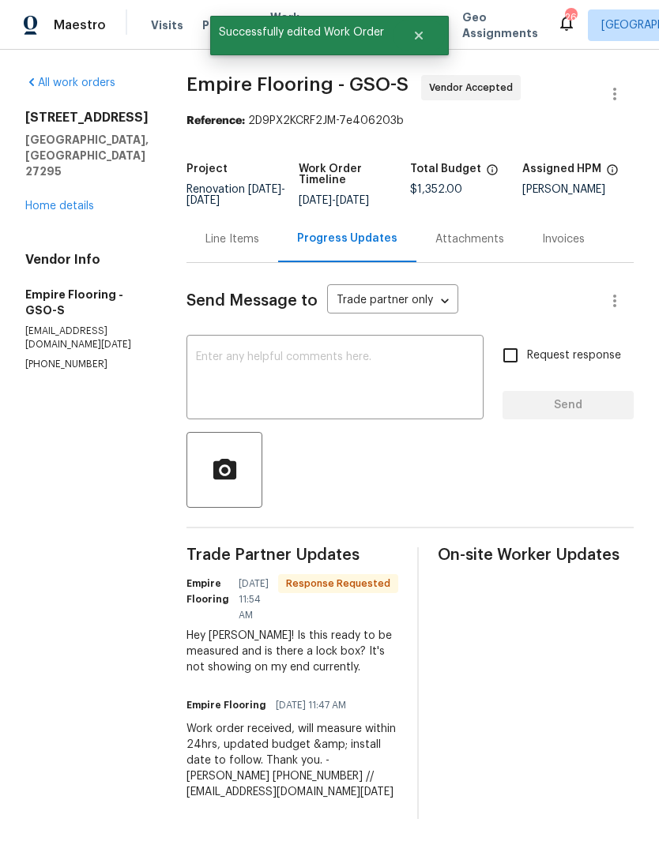
click at [298, 382] on textarea at bounding box center [335, 378] width 278 height 55
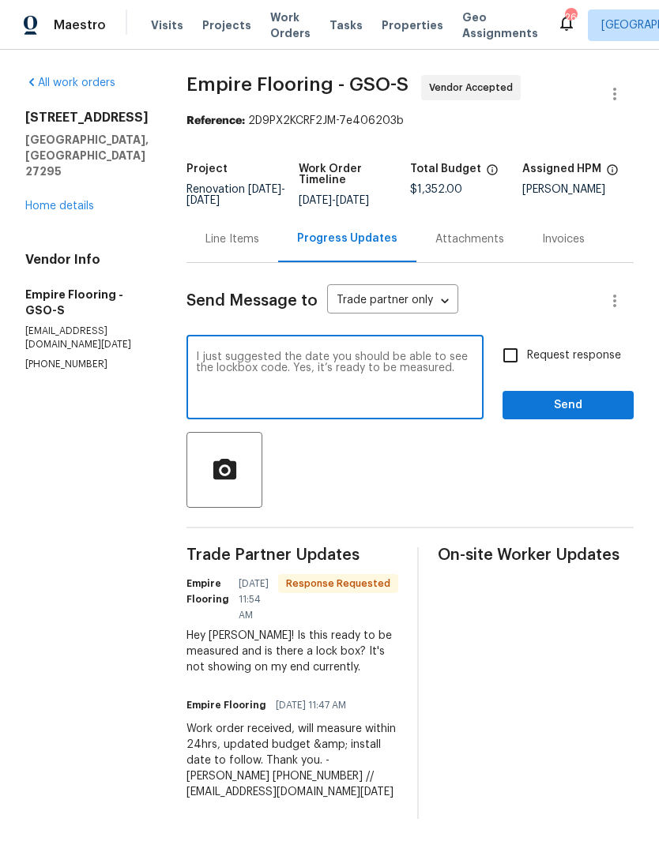
type textarea "I just suggested the date you should be able to see the lockbox code. Yes, it’s…"
click at [513, 368] on input "Request response" at bounding box center [510, 355] width 33 height 33
checkbox input "true"
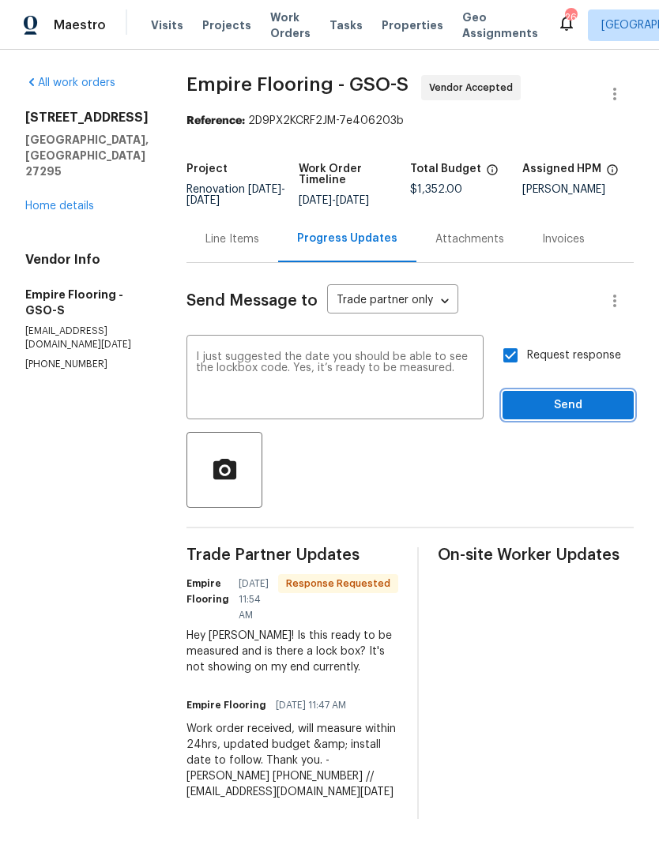
click at [565, 415] on span "Send" at bounding box center [568, 406] width 106 height 20
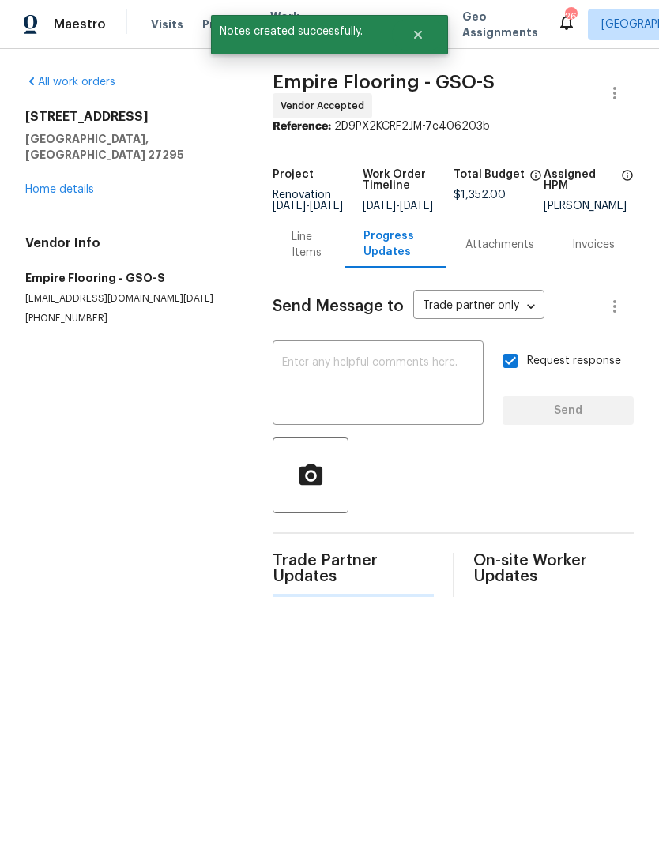
scroll to position [1, 0]
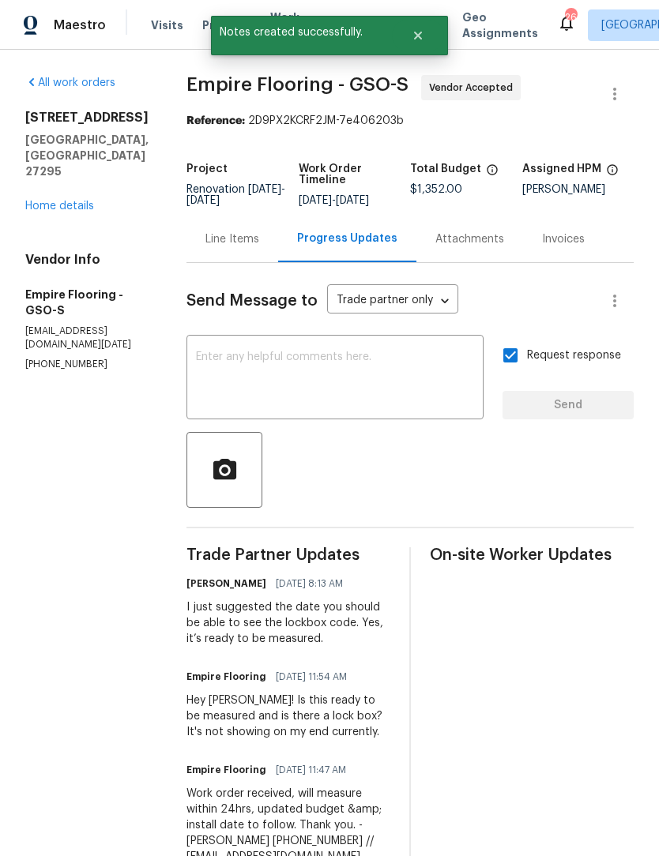
click at [82, 201] on link "Home details" at bounding box center [59, 206] width 69 height 11
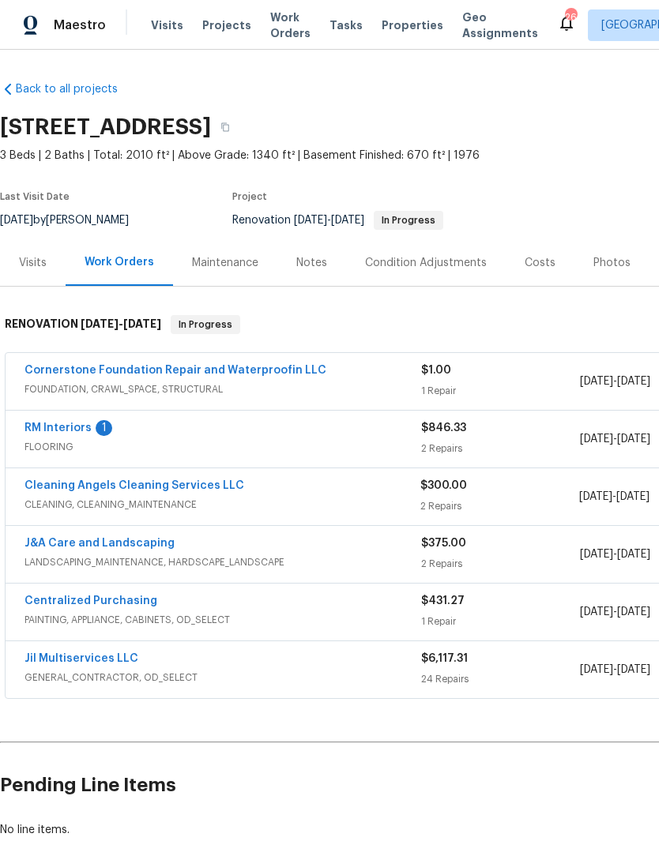
scroll to position [36, 0]
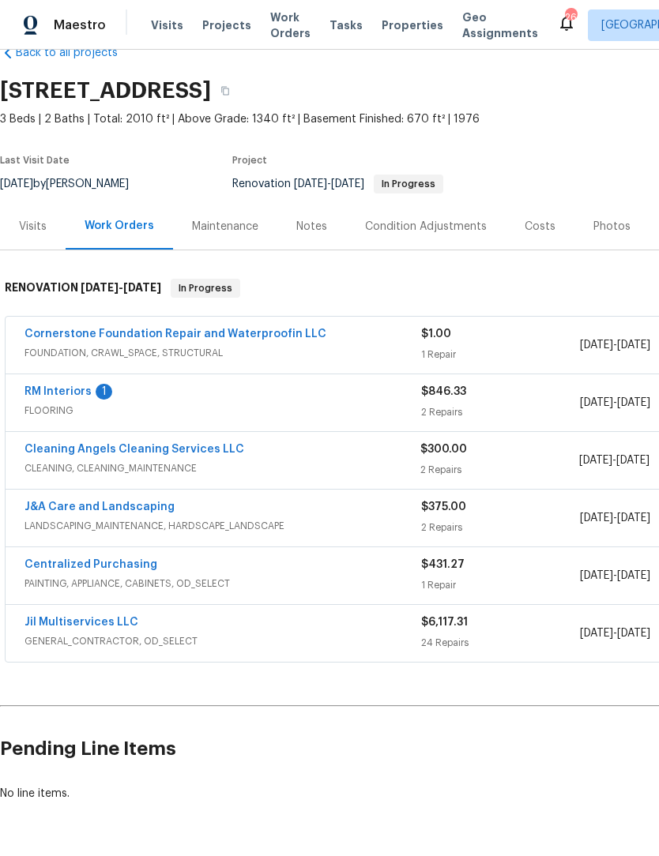
scroll to position [36, 0]
click at [47, 396] on link "RM Interiors" at bounding box center [57, 391] width 67 height 11
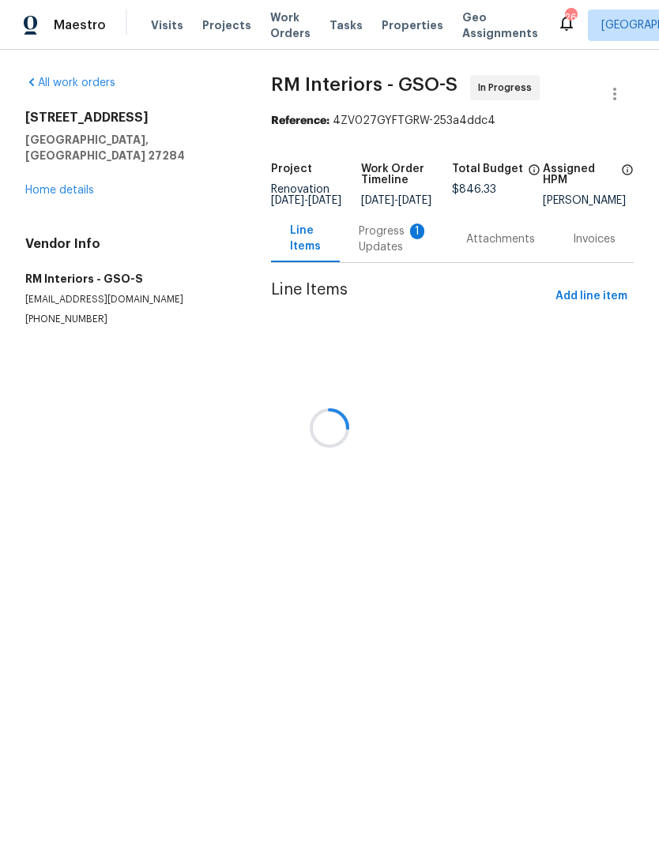
click at [385, 253] on div at bounding box center [329, 428] width 659 height 856
click at [376, 254] on div at bounding box center [329, 428] width 659 height 856
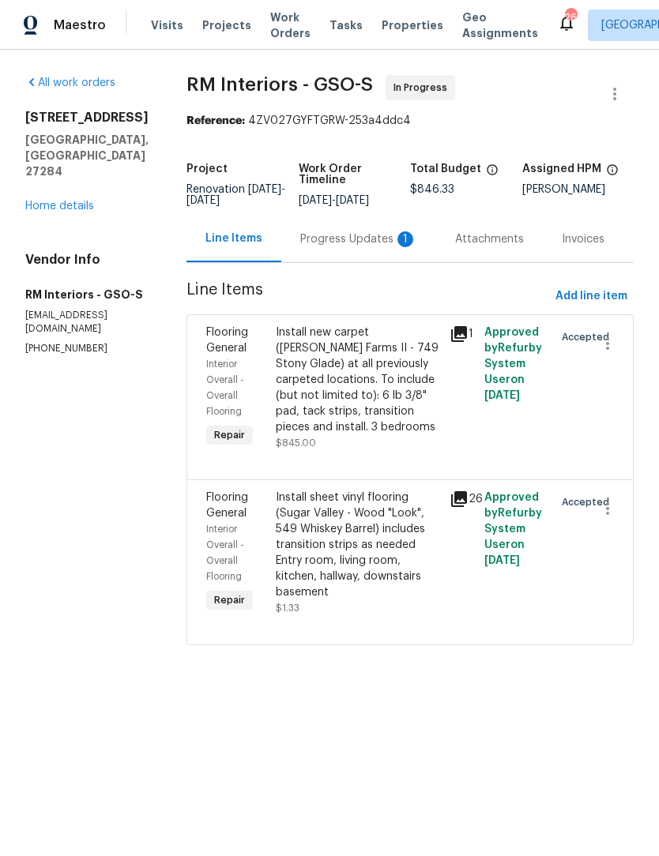
click at [66, 201] on link "Home details" at bounding box center [59, 206] width 69 height 11
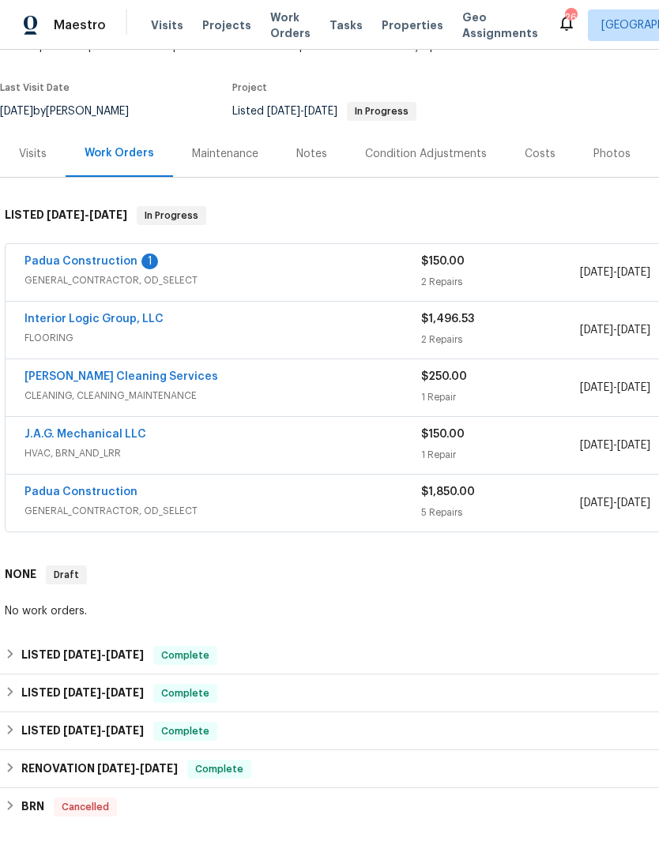
scroll to position [109, 0]
click at [46, 264] on link "Padua Construction" at bounding box center [80, 261] width 113 height 11
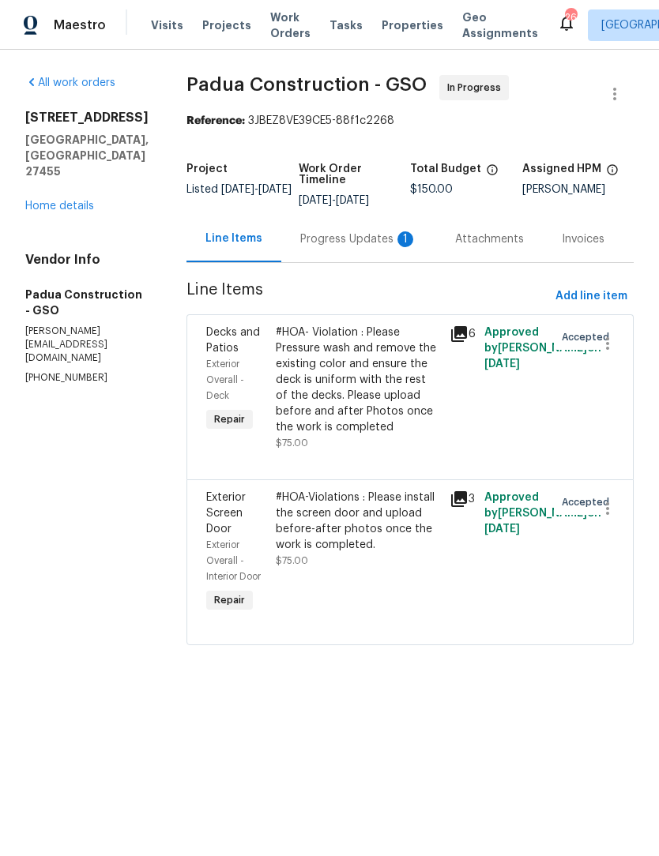
click at [374, 357] on div "#HOA- Violation : Please Pressure wash and remove the existing color and ensure…" at bounding box center [358, 380] width 164 height 111
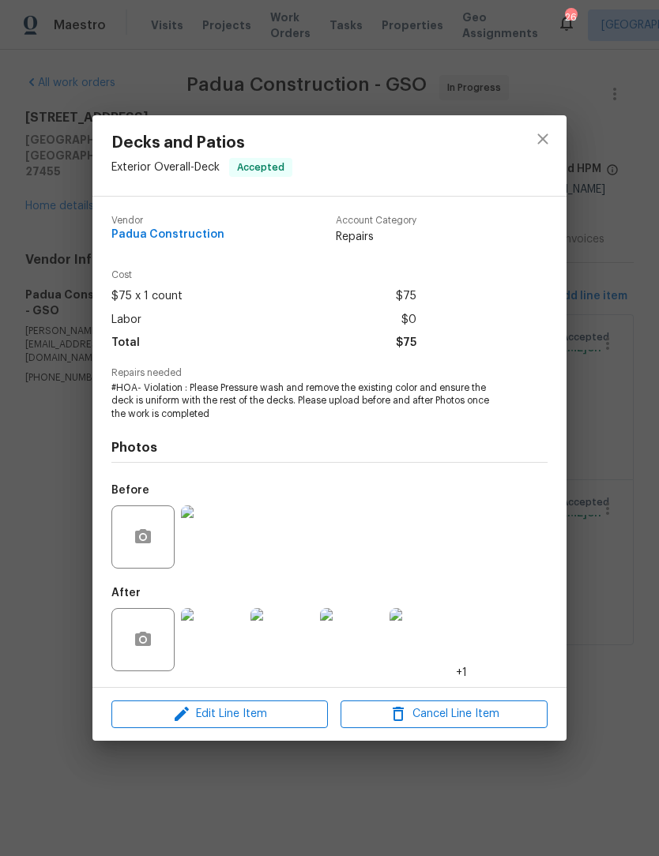
click at [216, 547] on img at bounding box center [212, 536] width 63 height 63
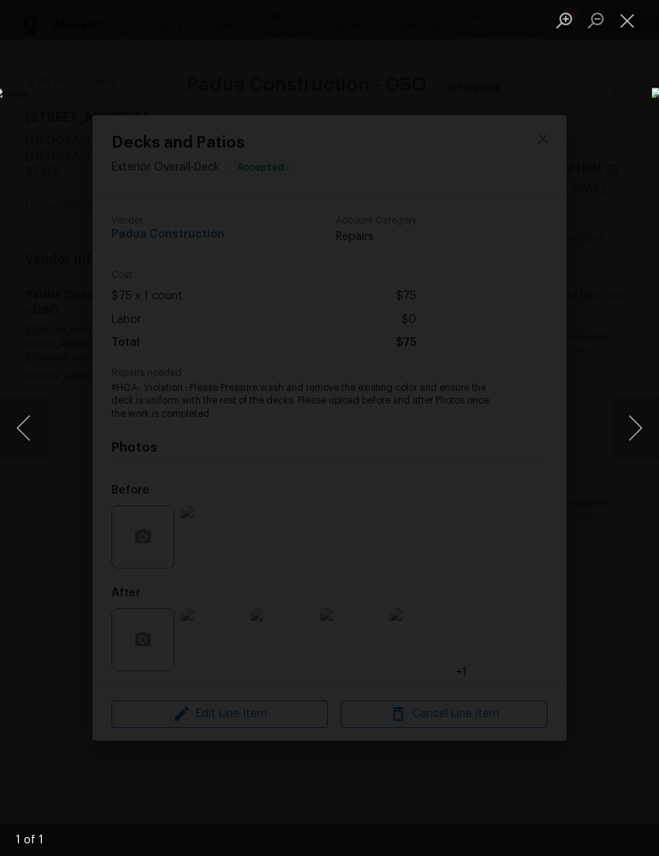
click at [627, 25] on button "Close lightbox" at bounding box center [627, 20] width 32 height 28
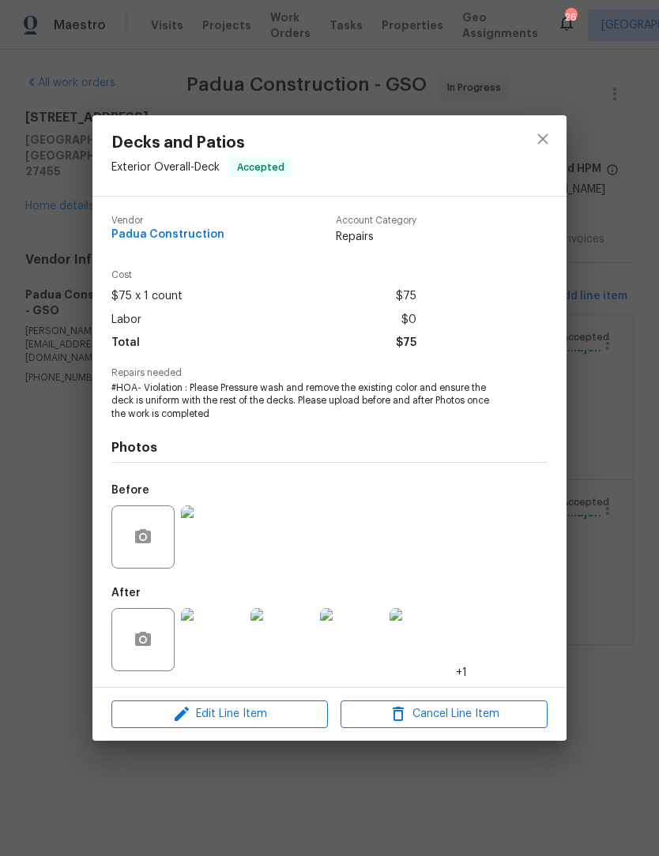
click at [221, 657] on img at bounding box center [212, 639] width 63 height 63
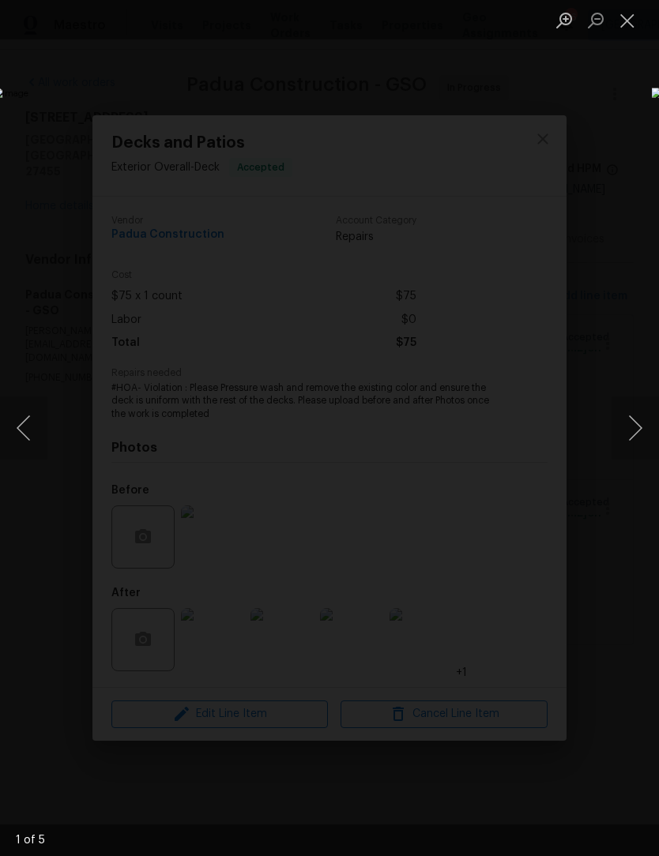
click at [641, 426] on button "Next image" at bounding box center [634, 427] width 47 height 63
click at [638, 429] on button "Next image" at bounding box center [634, 427] width 47 height 63
click at [640, 428] on button "Next image" at bounding box center [634, 427] width 47 height 63
click at [637, 429] on button "Next image" at bounding box center [634, 427] width 47 height 63
click at [627, 24] on button "Close lightbox" at bounding box center [627, 20] width 32 height 28
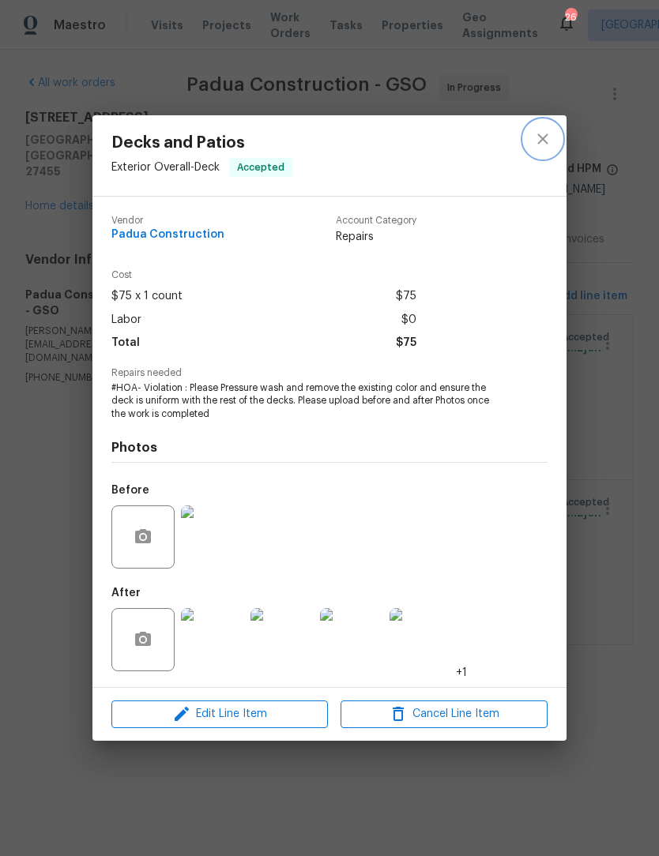
click at [542, 144] on icon "close" at bounding box center [542, 139] width 19 height 19
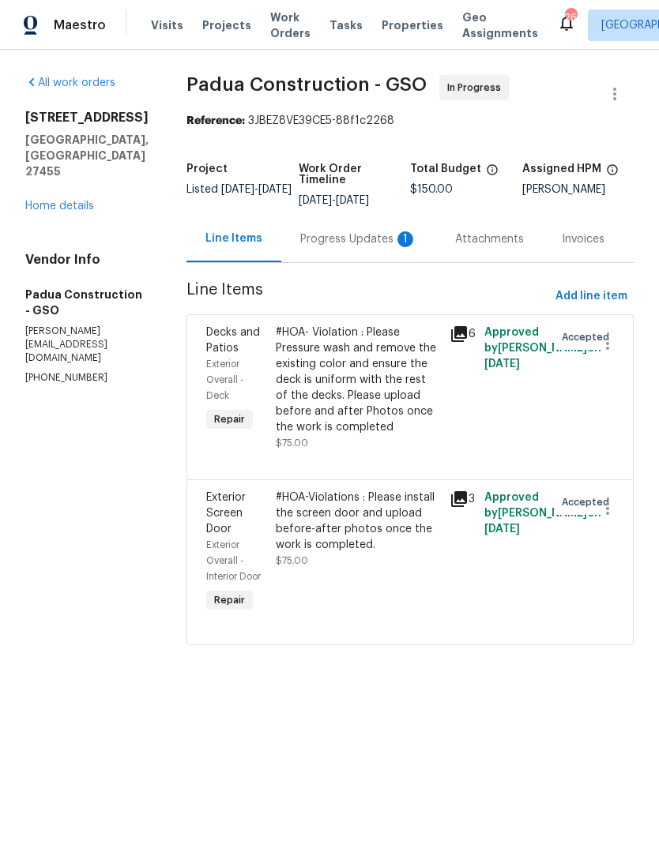
click at [329, 231] on div "Progress Updates 1" at bounding box center [358, 239] width 117 height 16
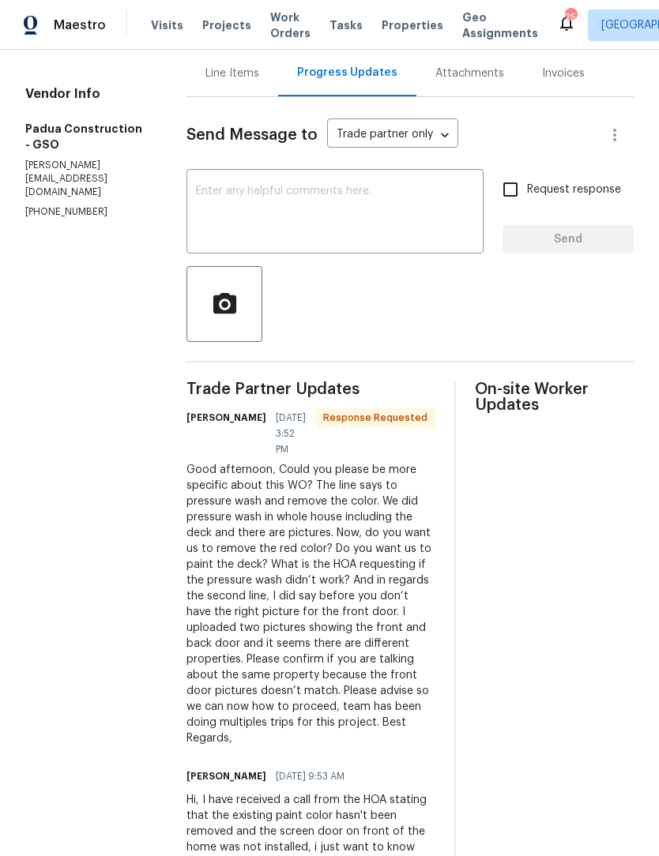
scroll to position [158, 0]
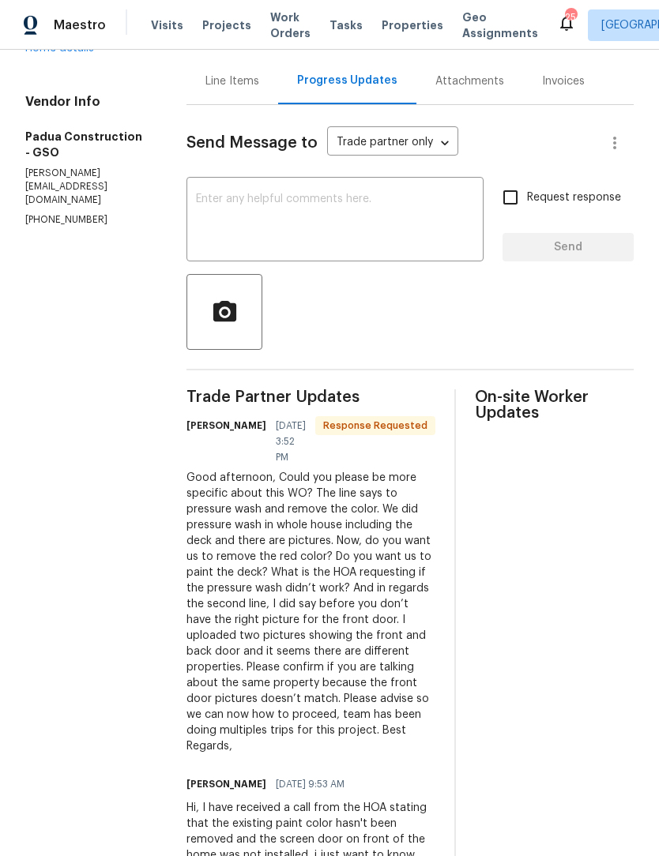
click at [254, 215] on textarea at bounding box center [335, 220] width 278 height 55
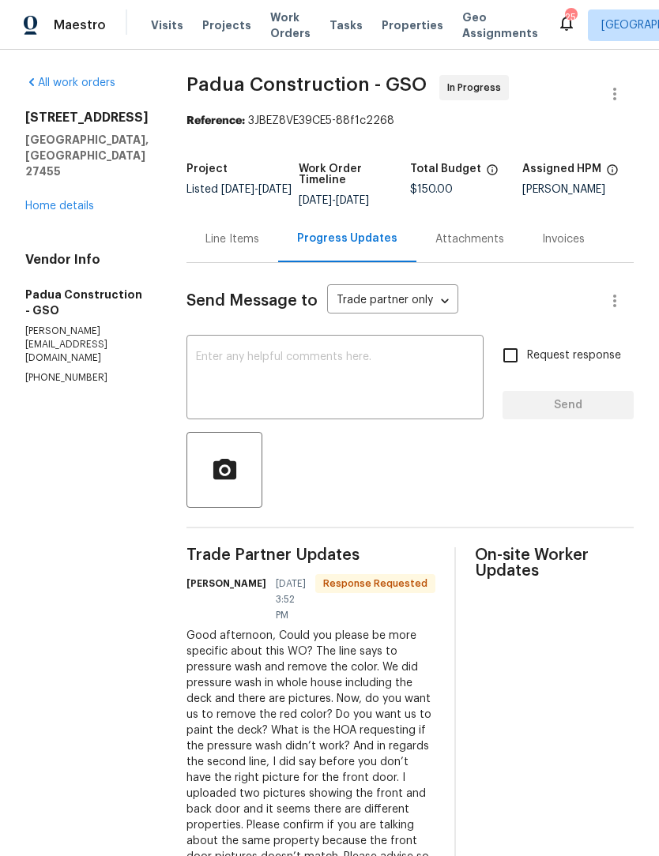
scroll to position [0, 0]
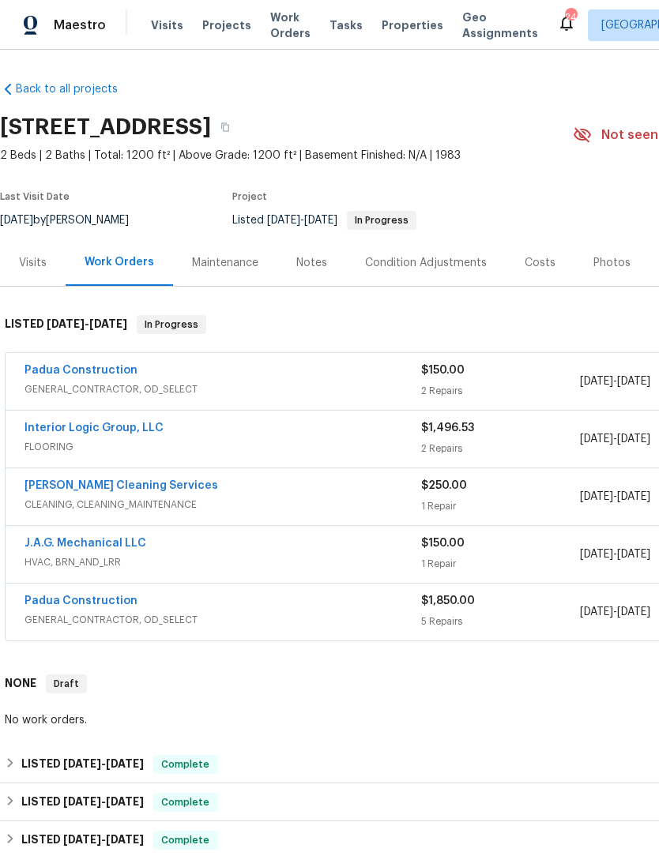
click at [305, 264] on div "Notes" at bounding box center [311, 263] width 31 height 16
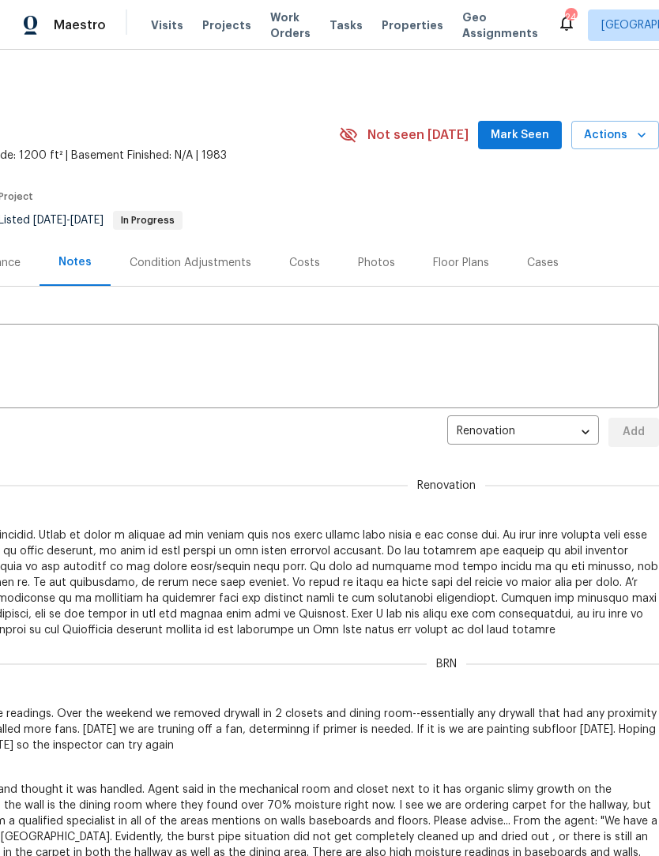
scroll to position [0, 234]
click at [516, 136] on span "Mark Seen" at bounding box center [519, 136] width 58 height 20
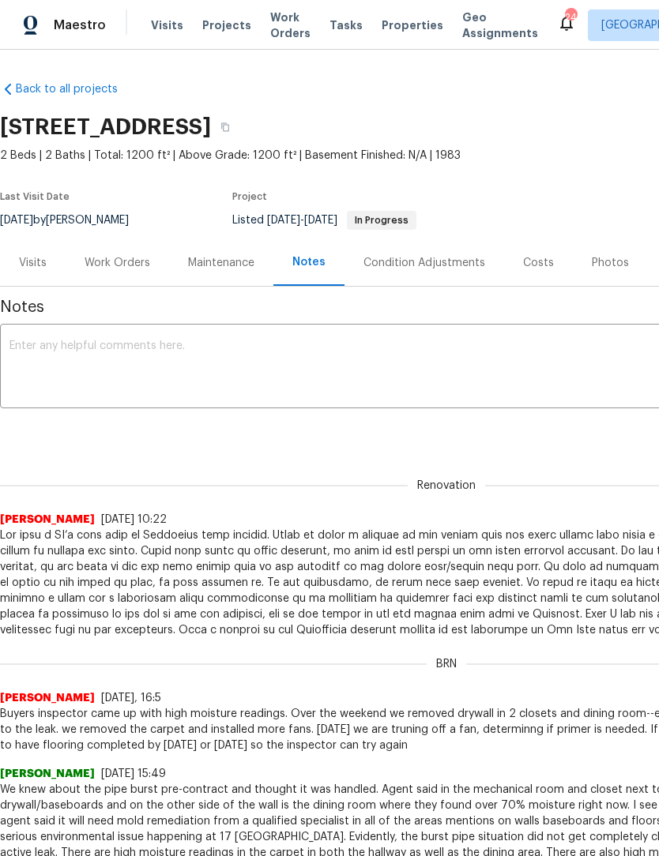
scroll to position [0, 0]
click at [42, 359] on textarea at bounding box center [445, 367] width 873 height 55
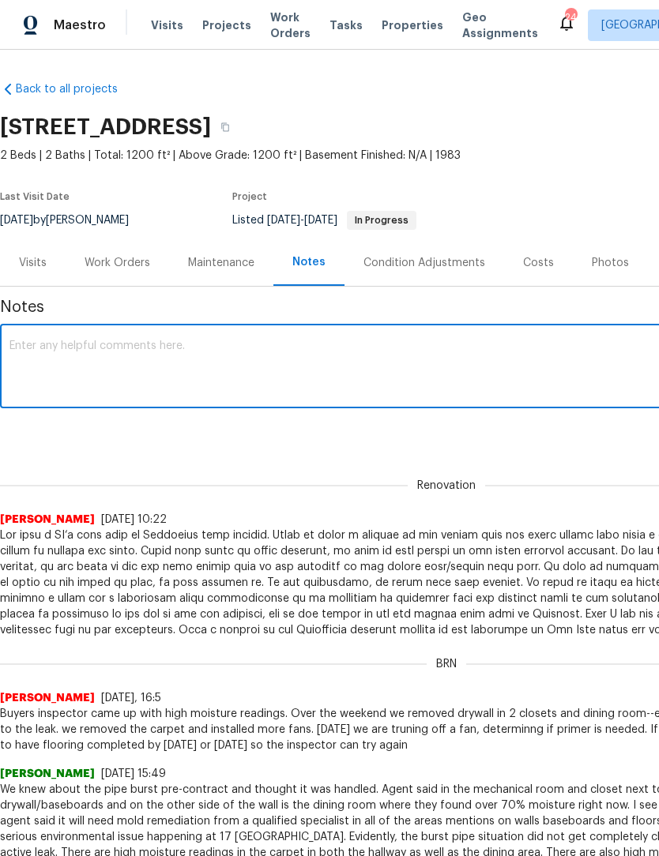
click at [39, 355] on textarea at bounding box center [445, 367] width 873 height 55
paste textarea "I just did a site visit today. I could not find the HOA violation in our activi…"
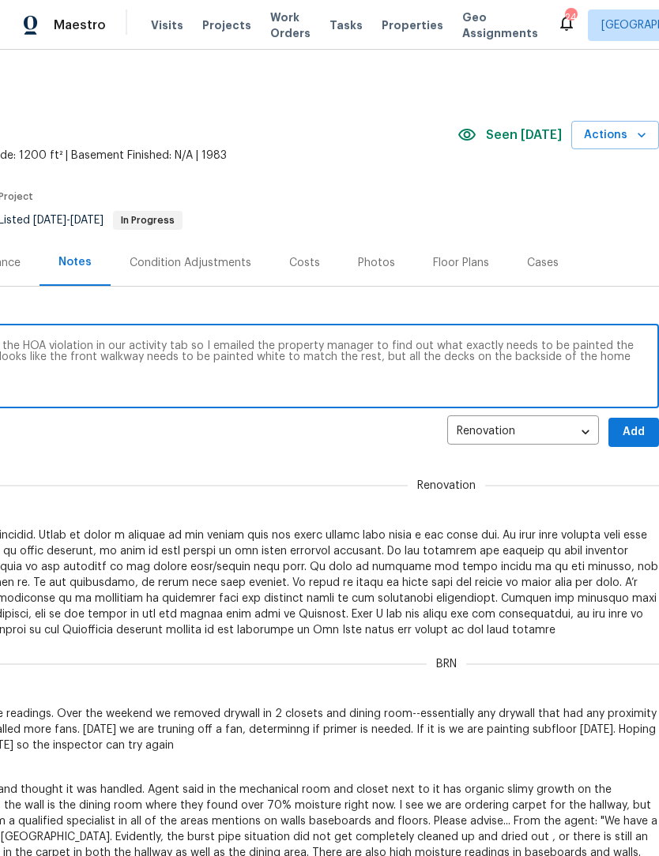
scroll to position [0, 234]
type textarea "I just did a site visit today. I could not find the HOA violation in our activi…"
click at [636, 436] on span "Add" at bounding box center [633, 433] width 25 height 20
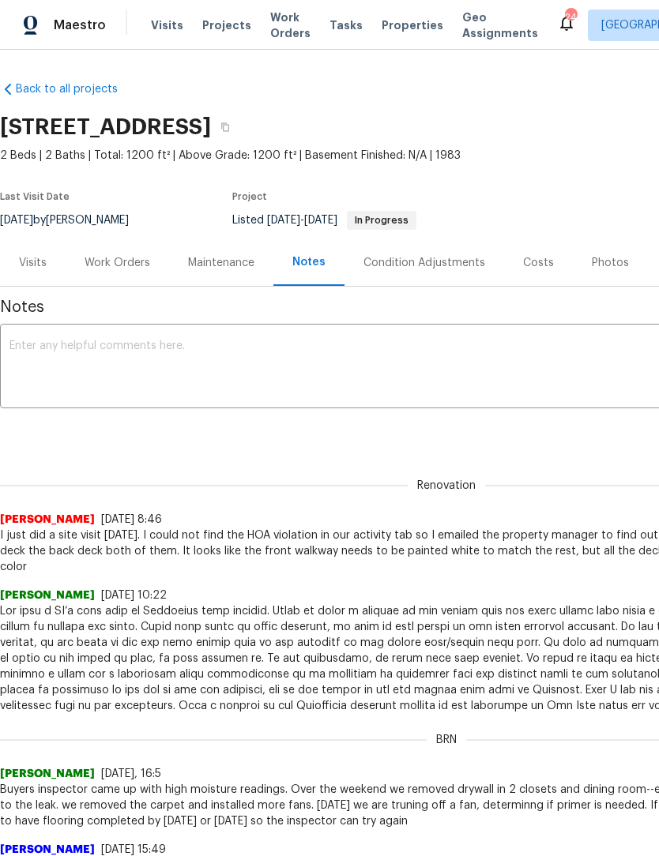
scroll to position [0, 0]
